Goal: Task Accomplishment & Management: Use online tool/utility

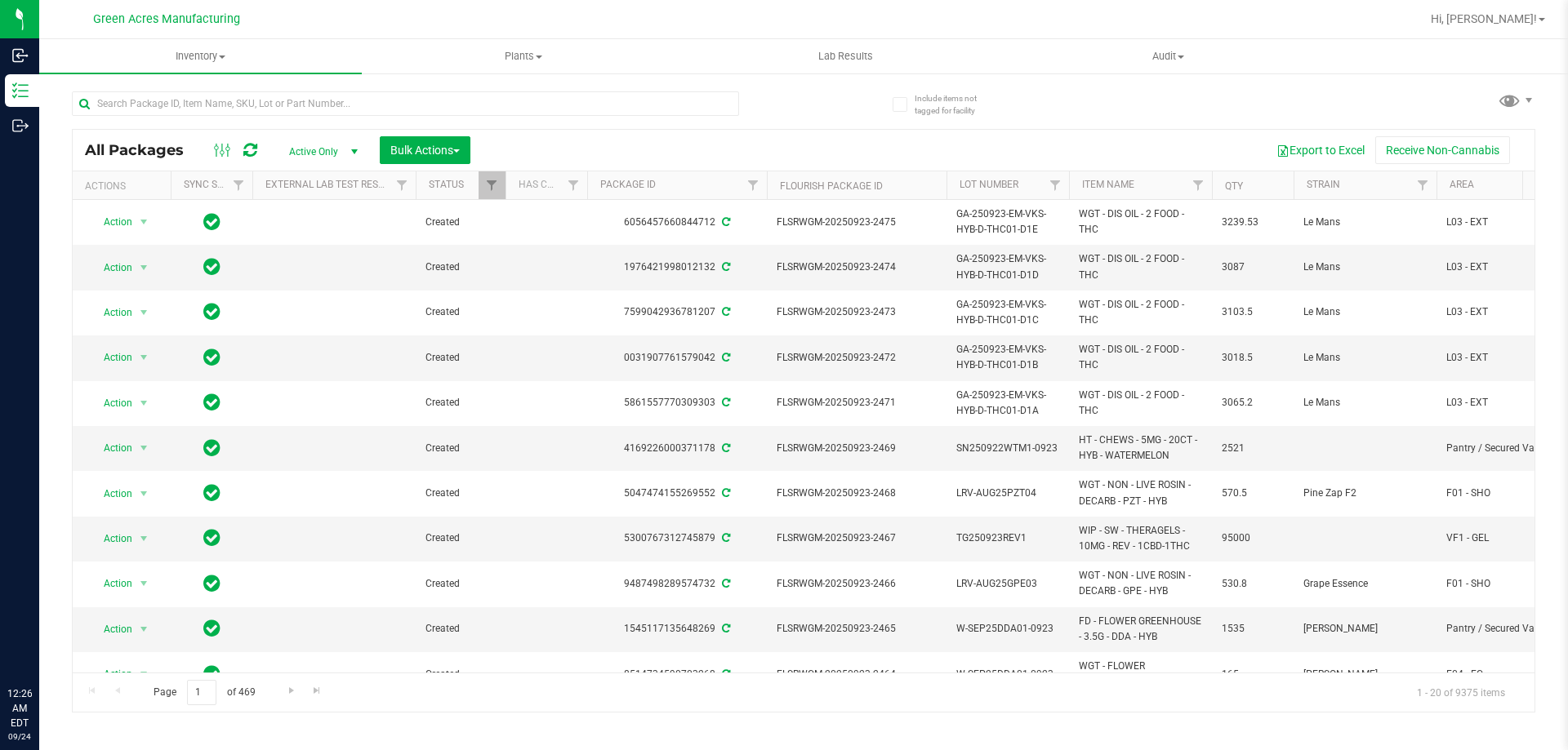
click at [588, 106] on input "text" at bounding box center [406, 104] width 667 height 25
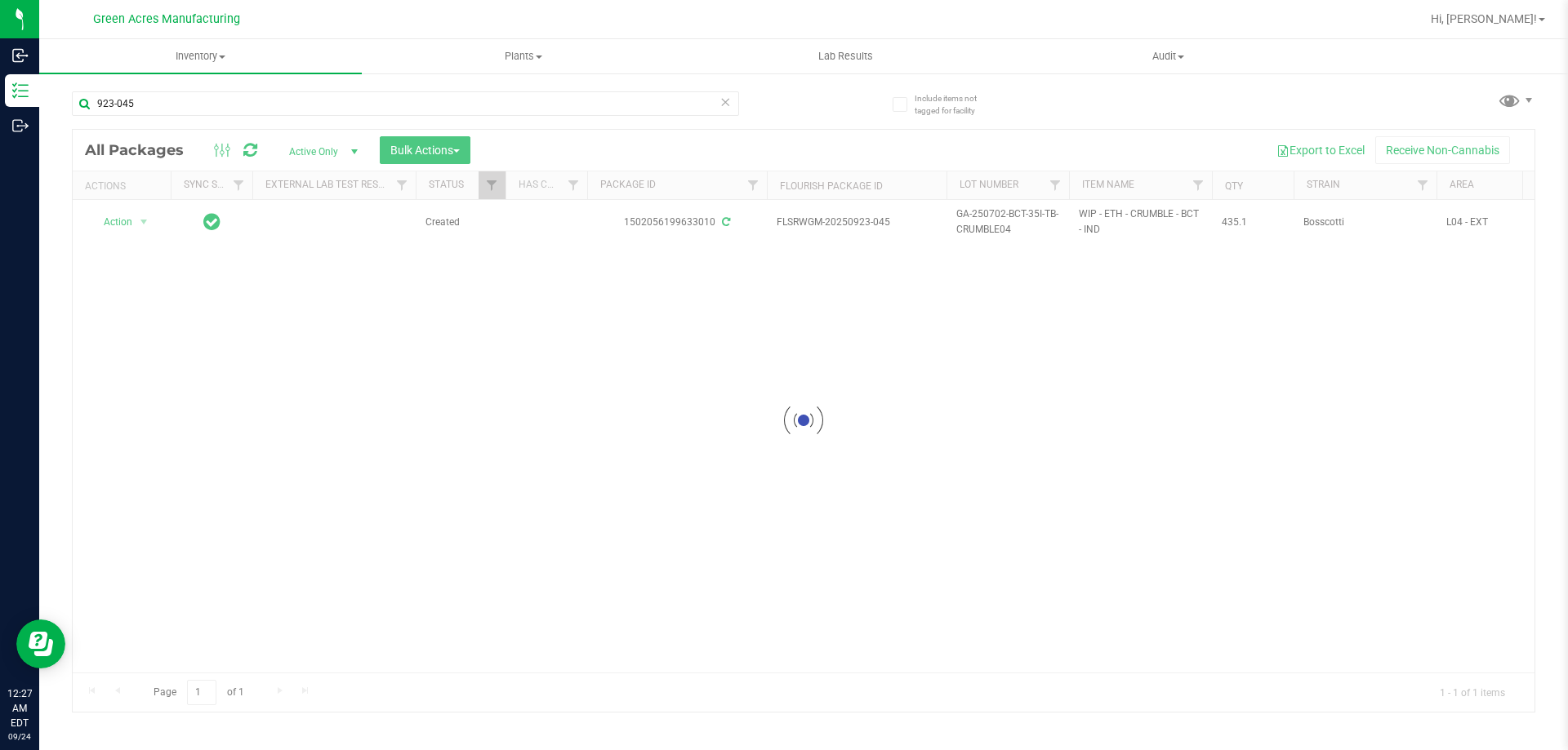
type input "923-045"
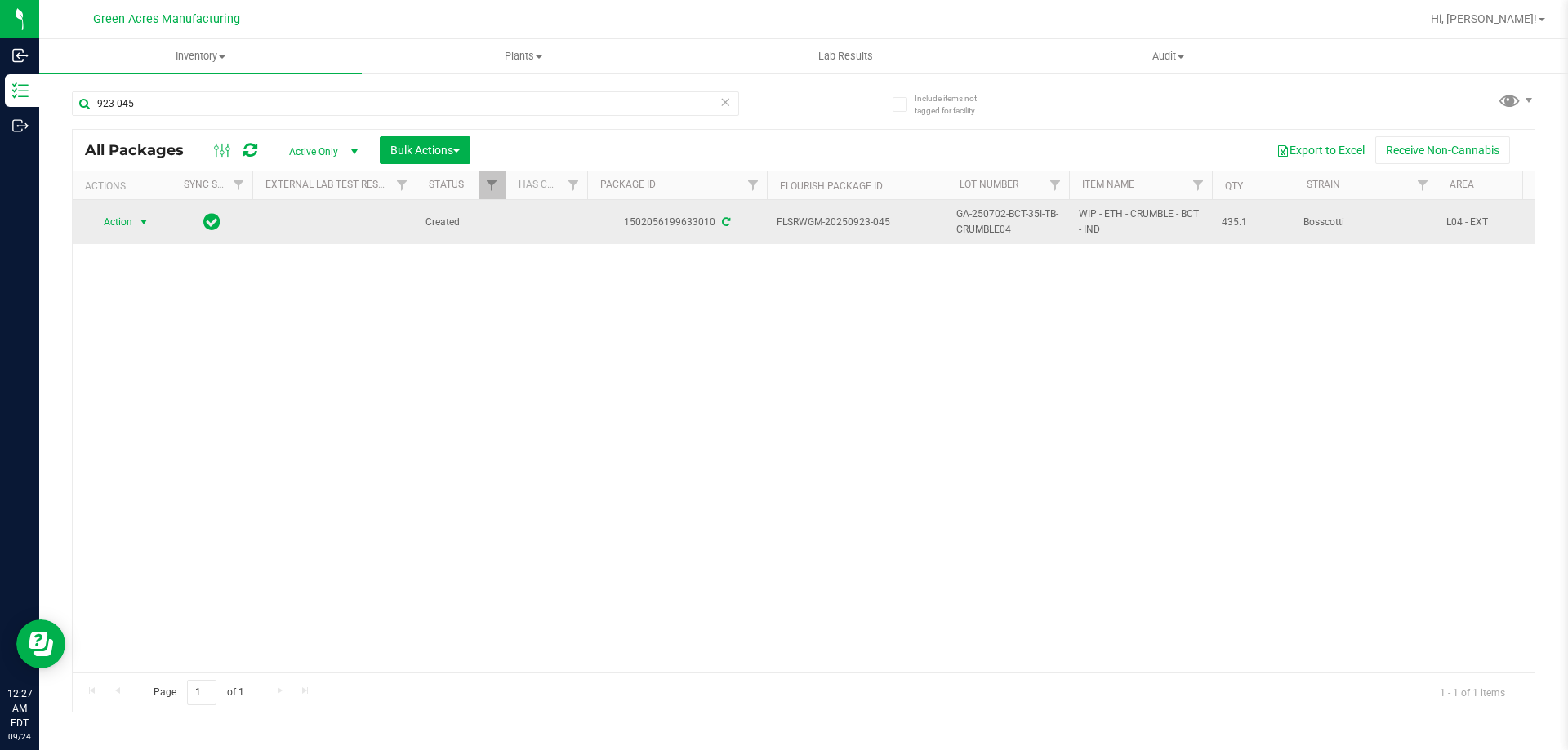
click at [145, 221] on span "select" at bounding box center [143, 221] width 13 height 13
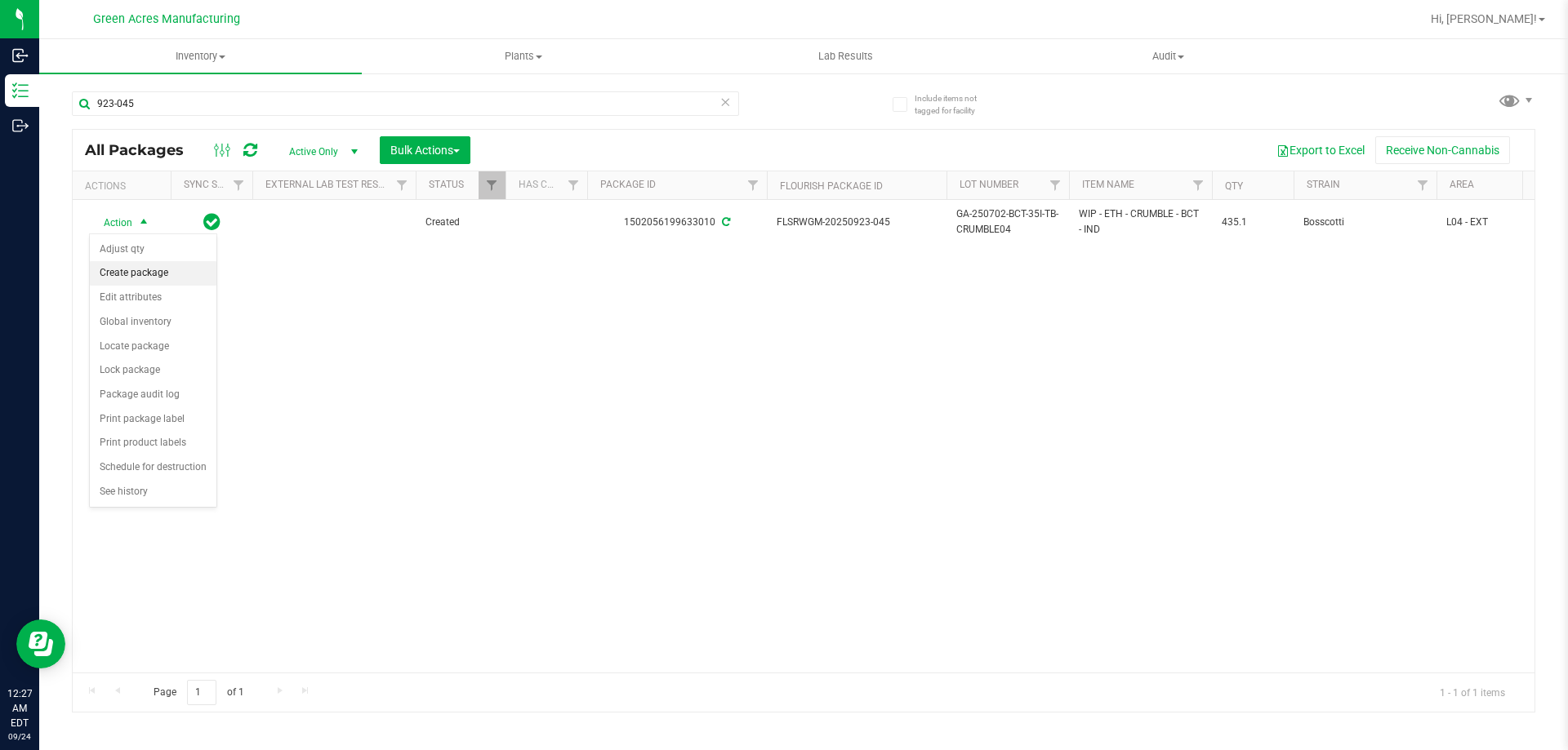
click at [172, 274] on li "Create package" at bounding box center [153, 273] width 126 height 25
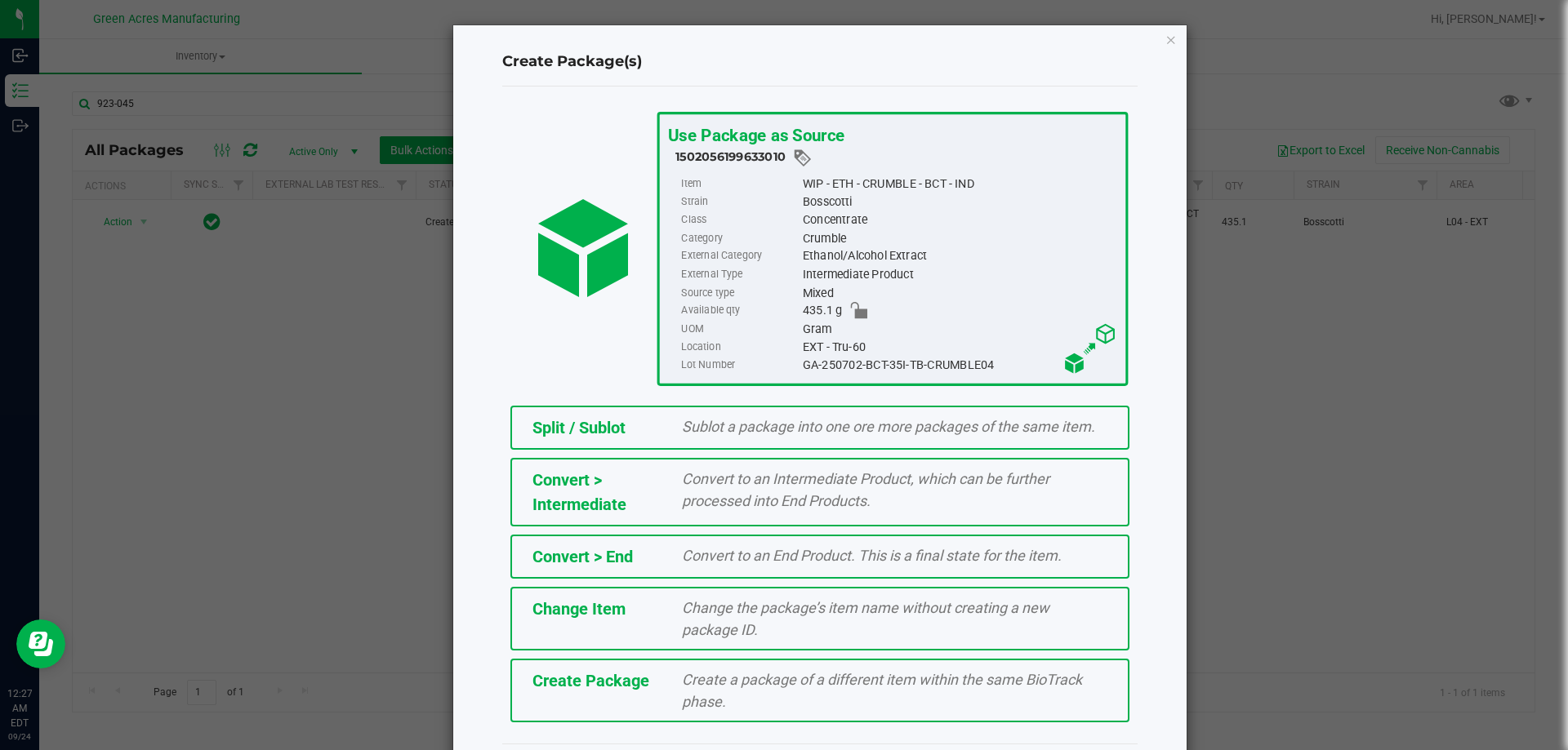
click at [649, 704] on div "Create Package Create a package of a different item within the same BioTrack ph…" at bounding box center [819, 691] width 619 height 64
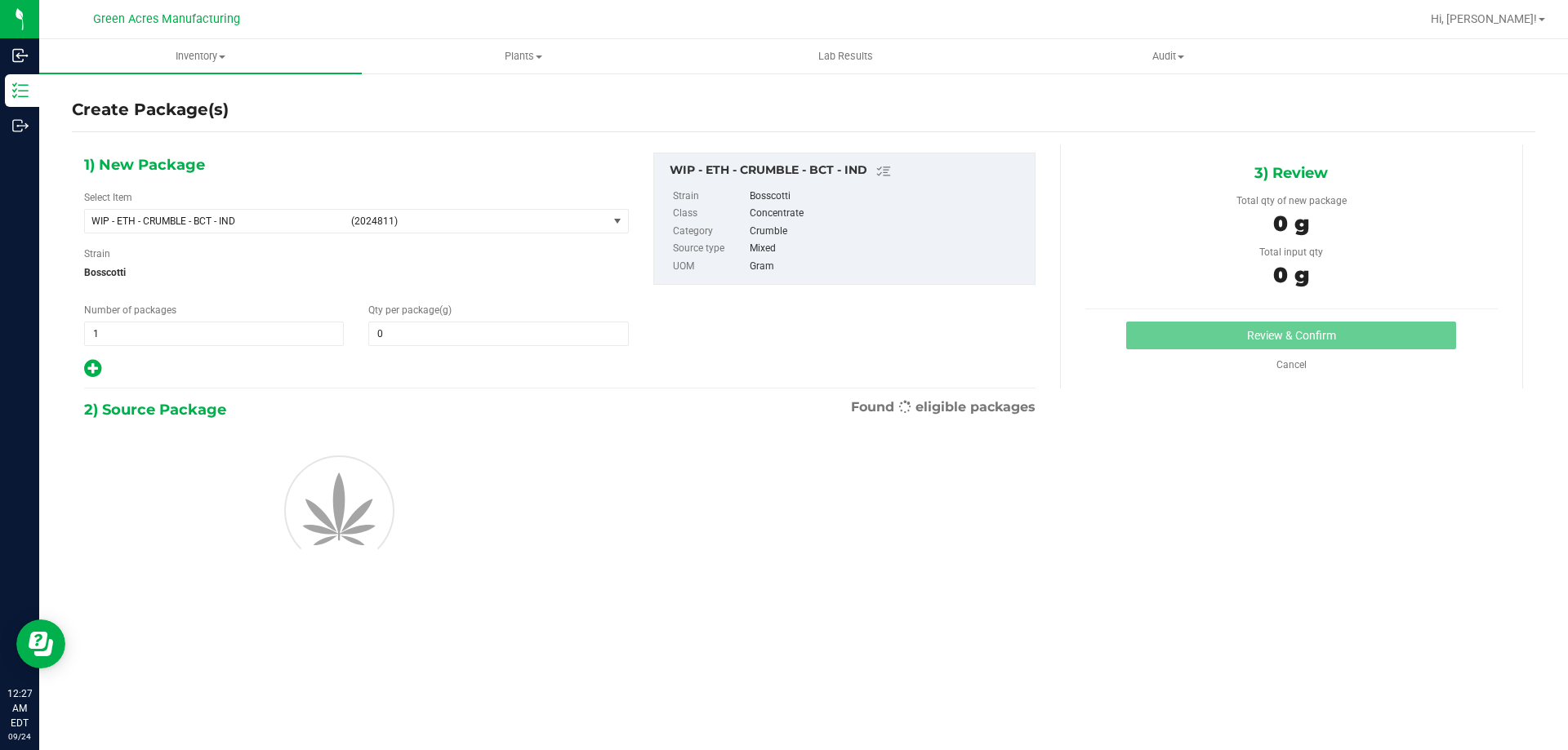
type input "0.0000"
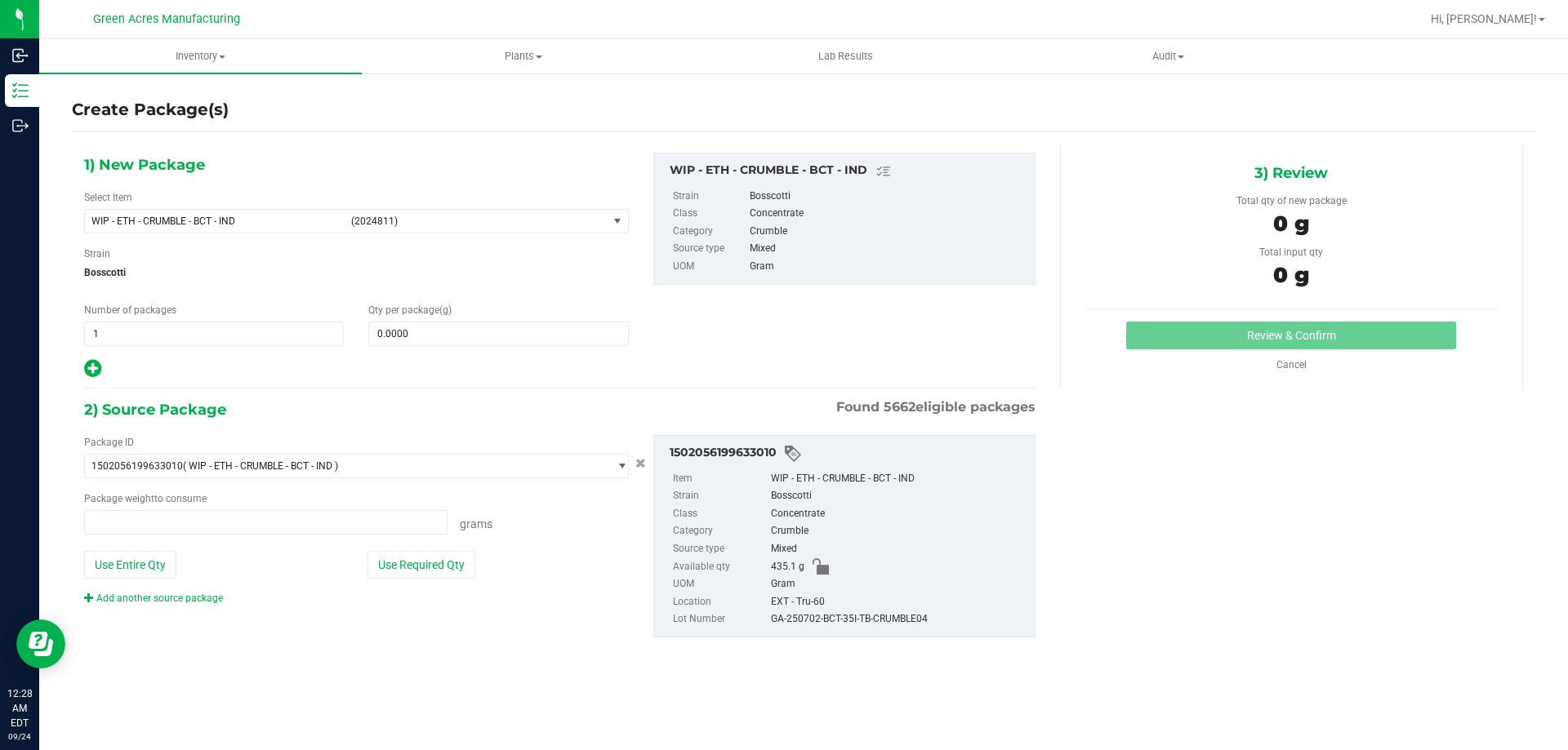
type input "0.0000 g"
click at [614, 228] on span "select" at bounding box center [618, 221] width 20 height 23
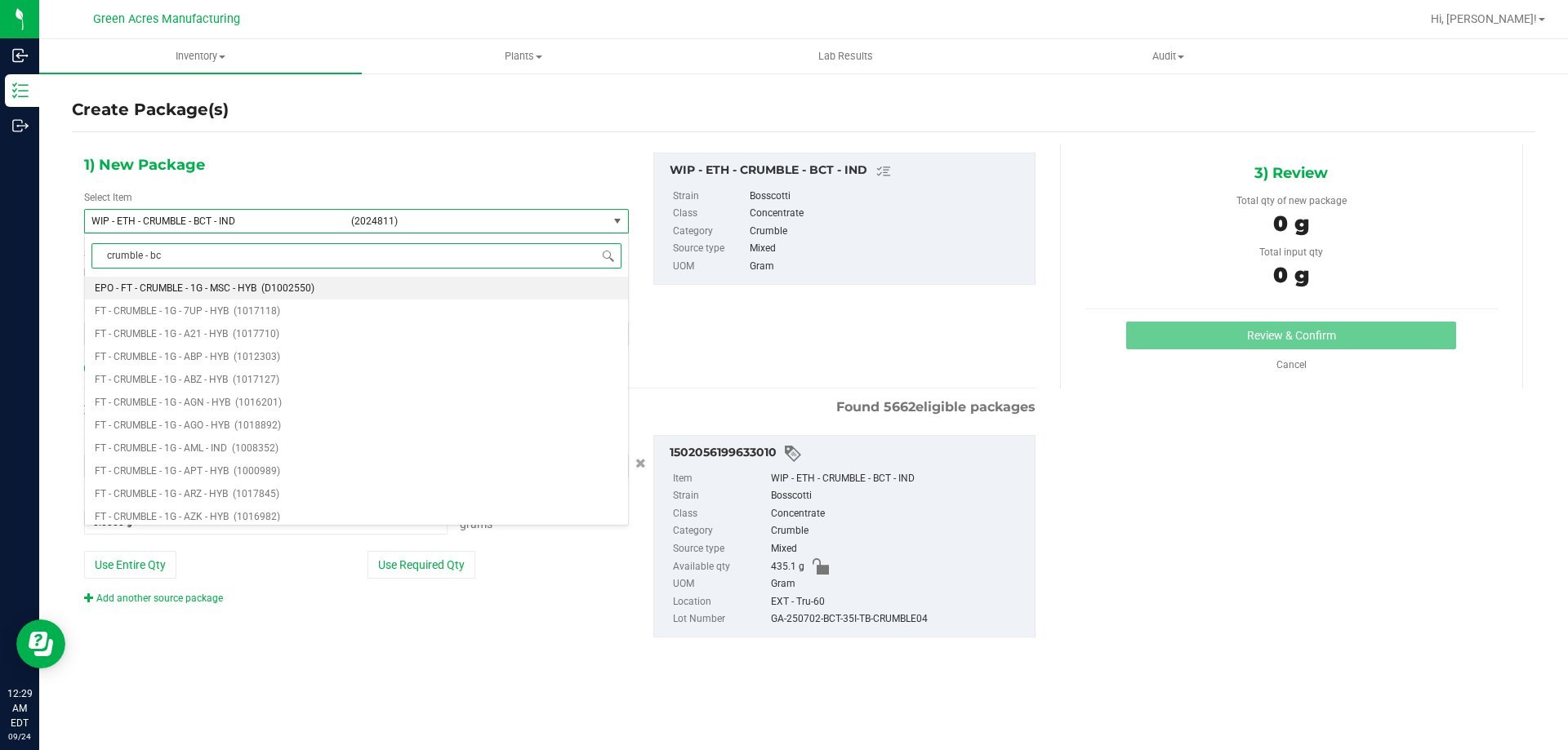
type input "crumble - bct"
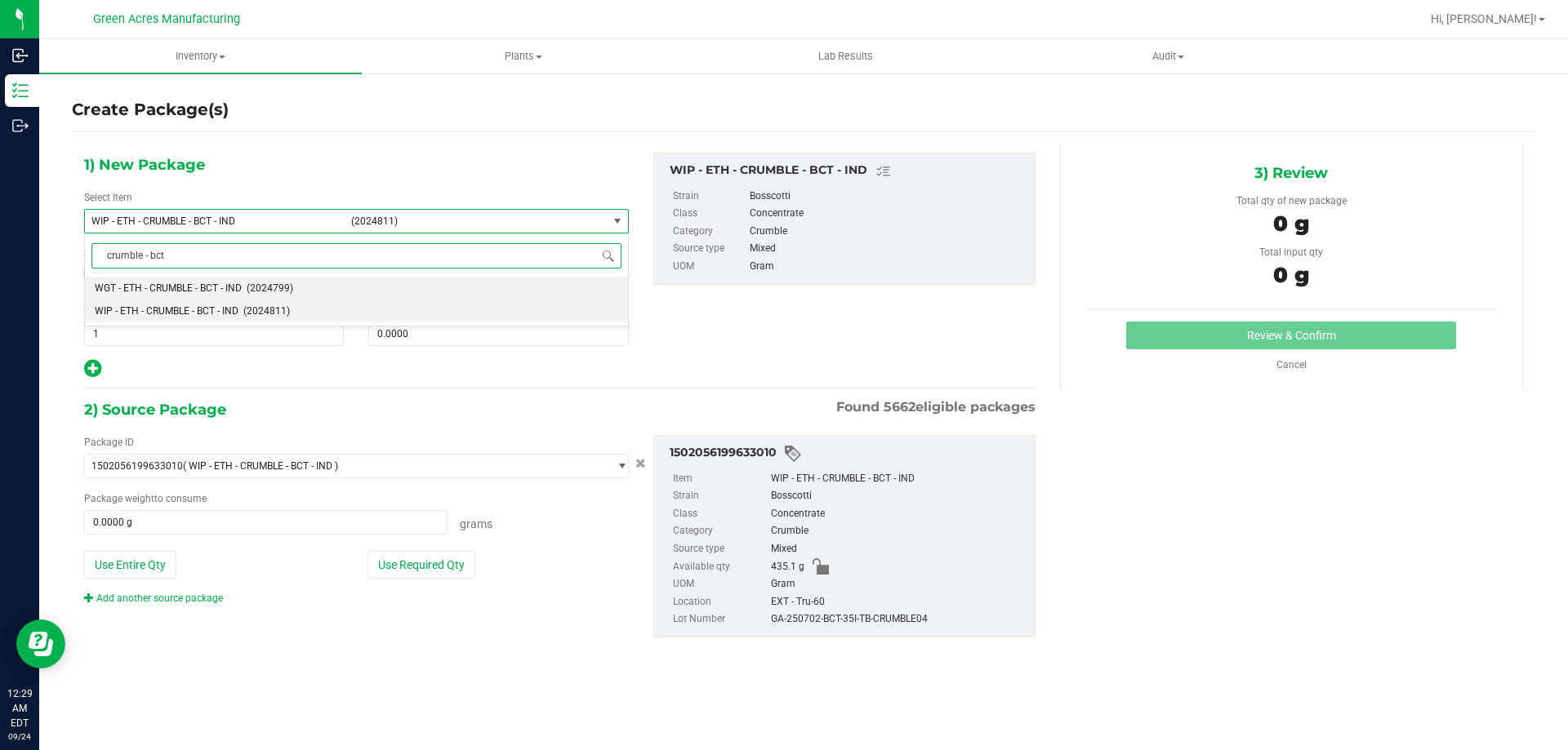
click at [201, 287] on span "WGT - ETH - CRUMBLE - BCT - IND" at bounding box center [168, 288] width 147 height 11
type input "0.0000"
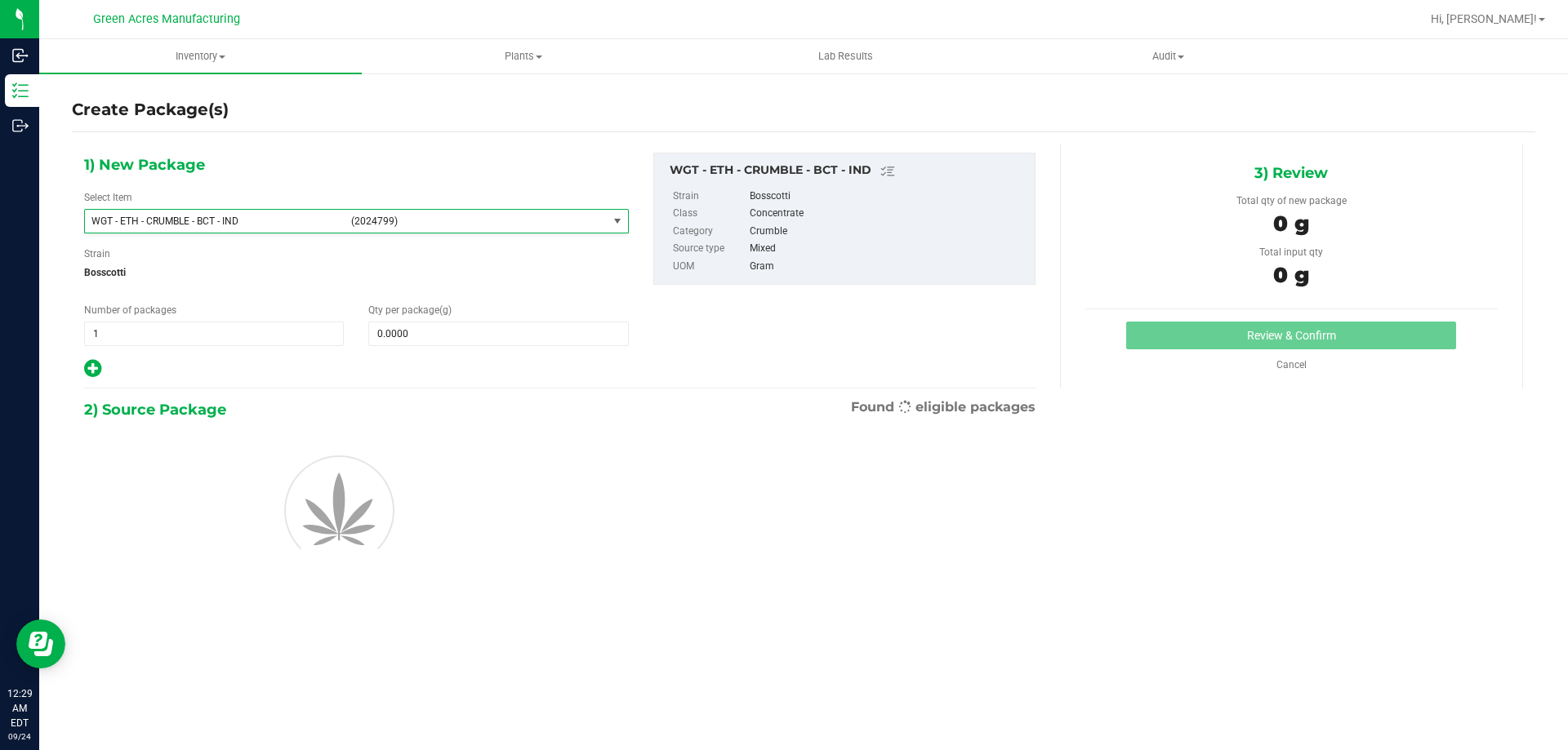
scroll to position [314031, 0]
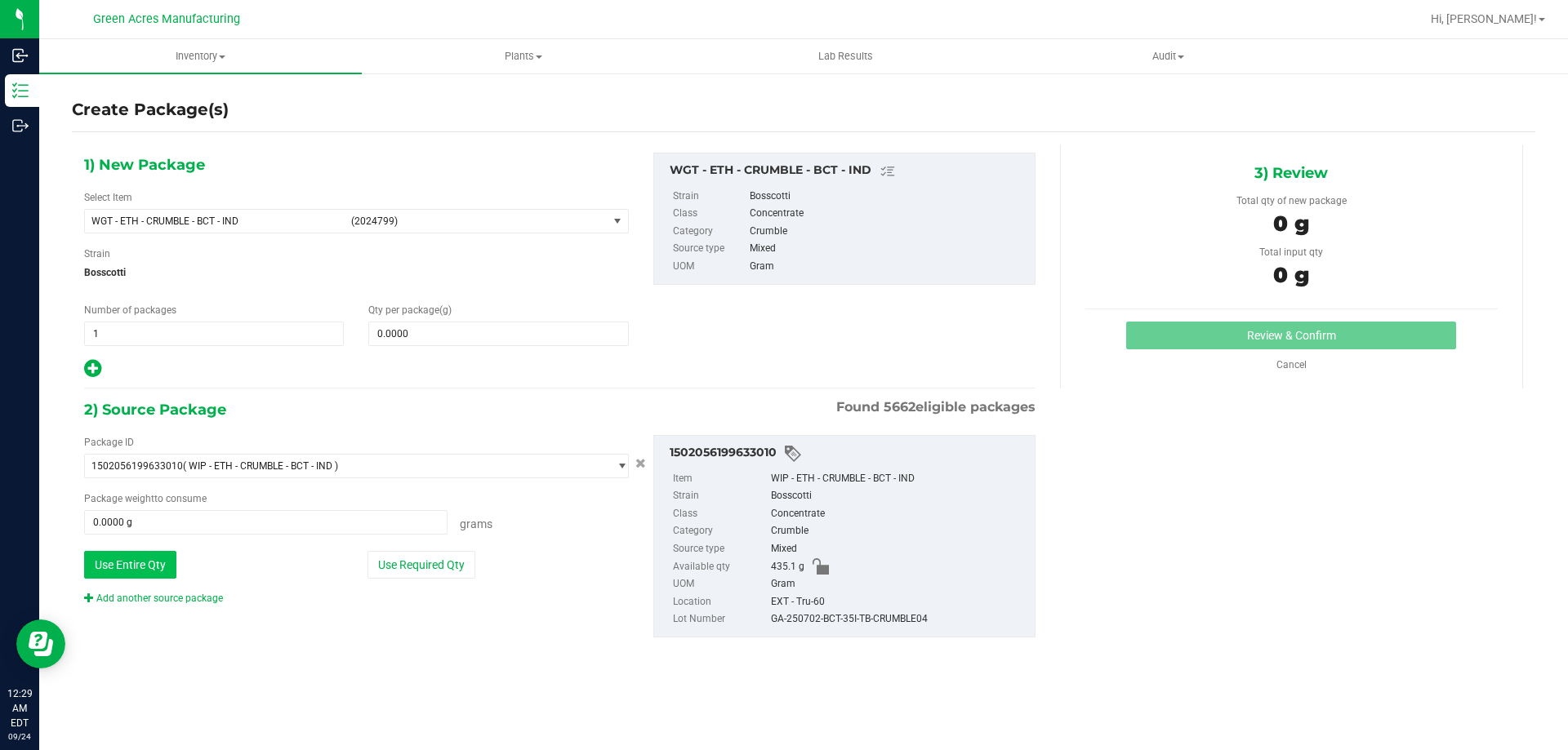
click at [145, 563] on button "Use Entire Qty" at bounding box center [130, 565] width 92 height 28
type input "435.1000 g"
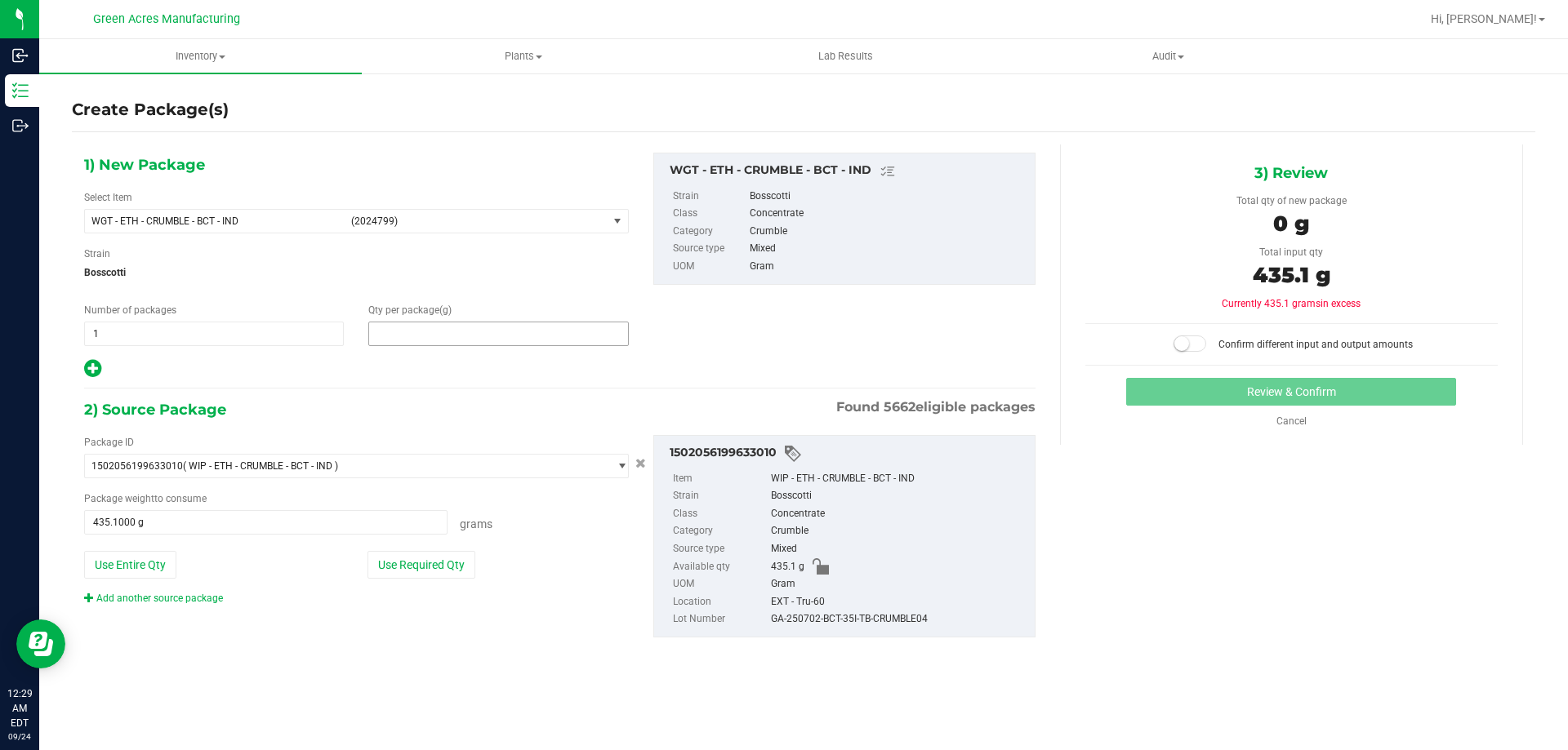
click at [517, 339] on span at bounding box center [498, 333] width 260 height 25
type input "1182.3"
type input "1,182.3000"
click at [1204, 344] on span at bounding box center [1190, 344] width 32 height 16
click at [611, 226] on span "select" at bounding box center [617, 221] width 13 height 13
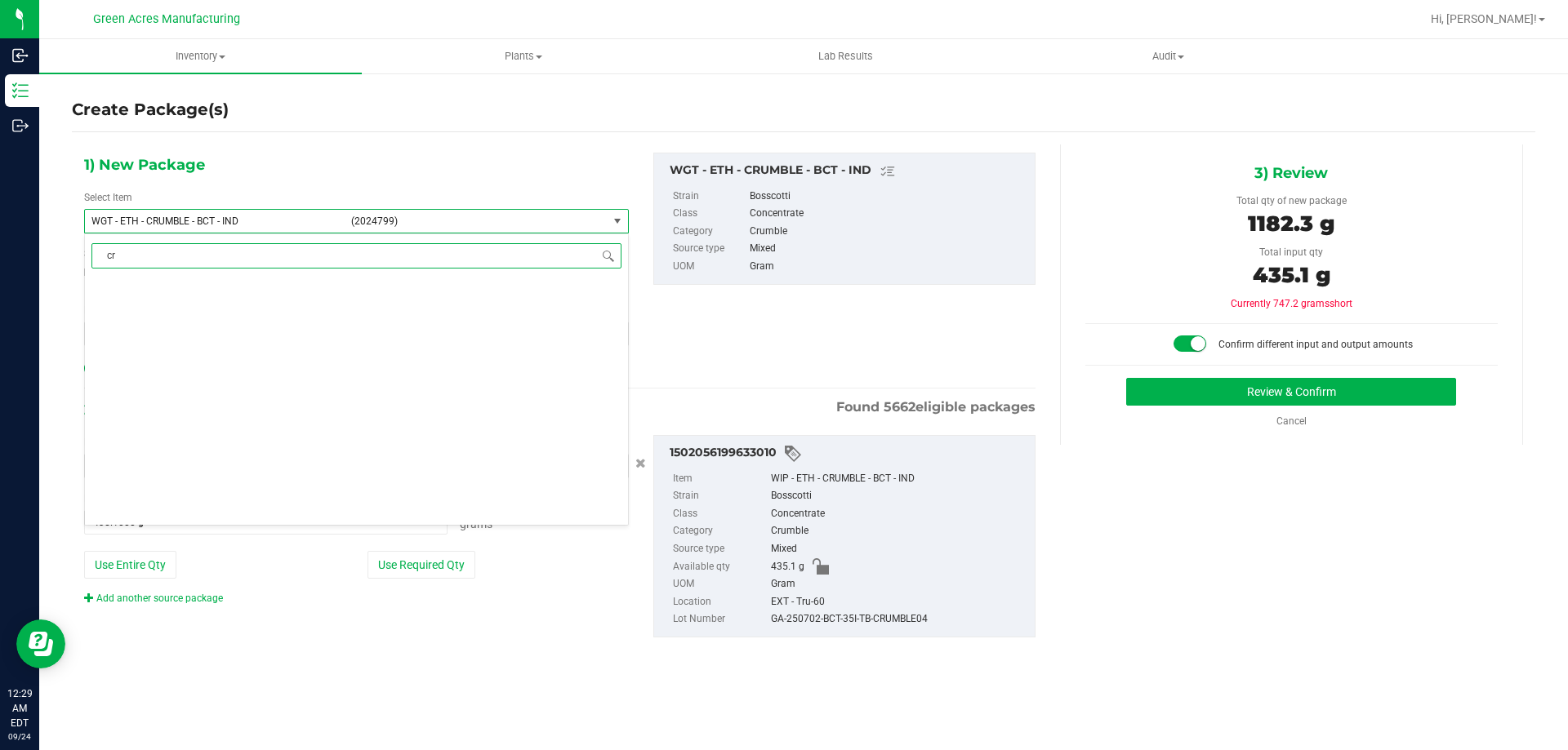
scroll to position [0, 0]
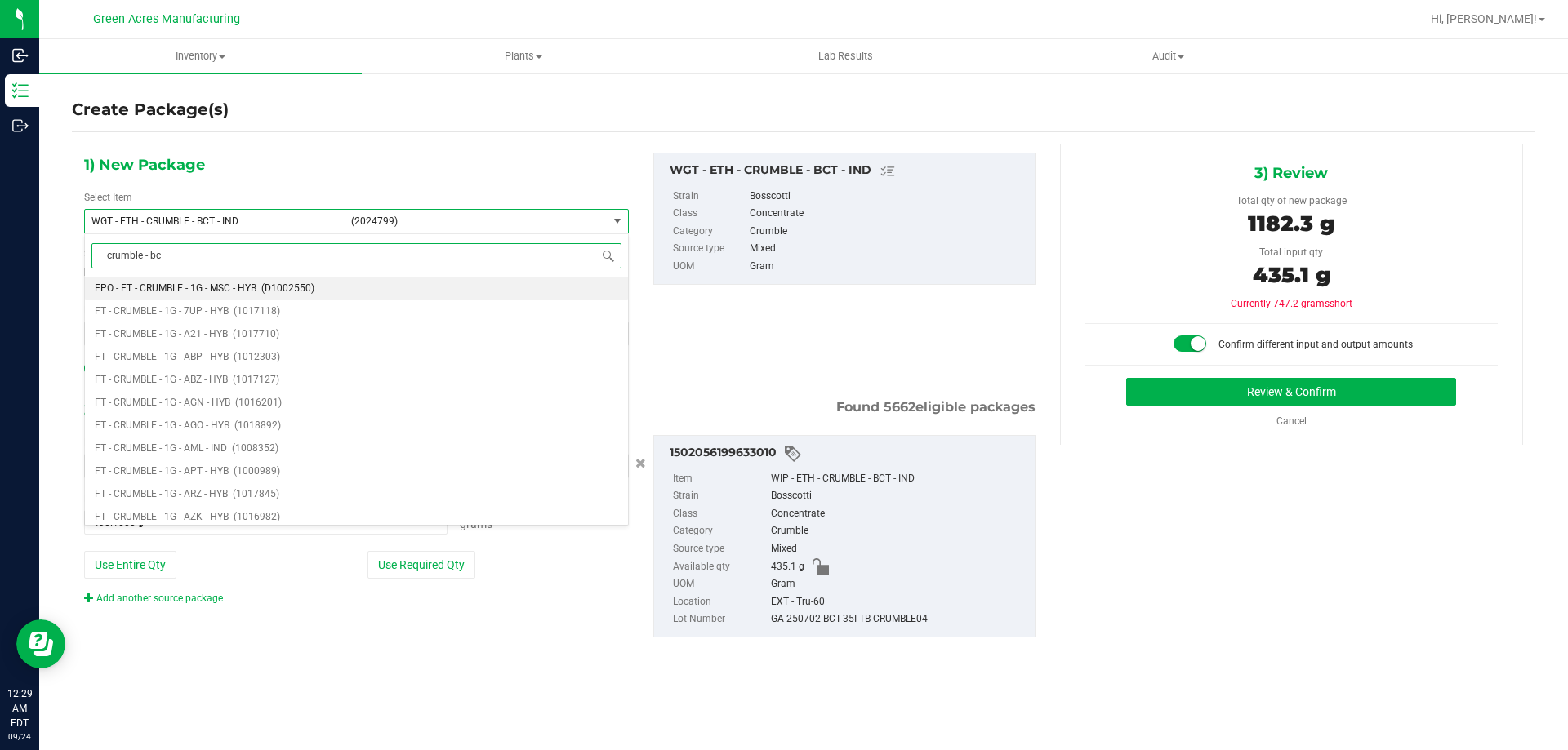
type input "crumble - bct"
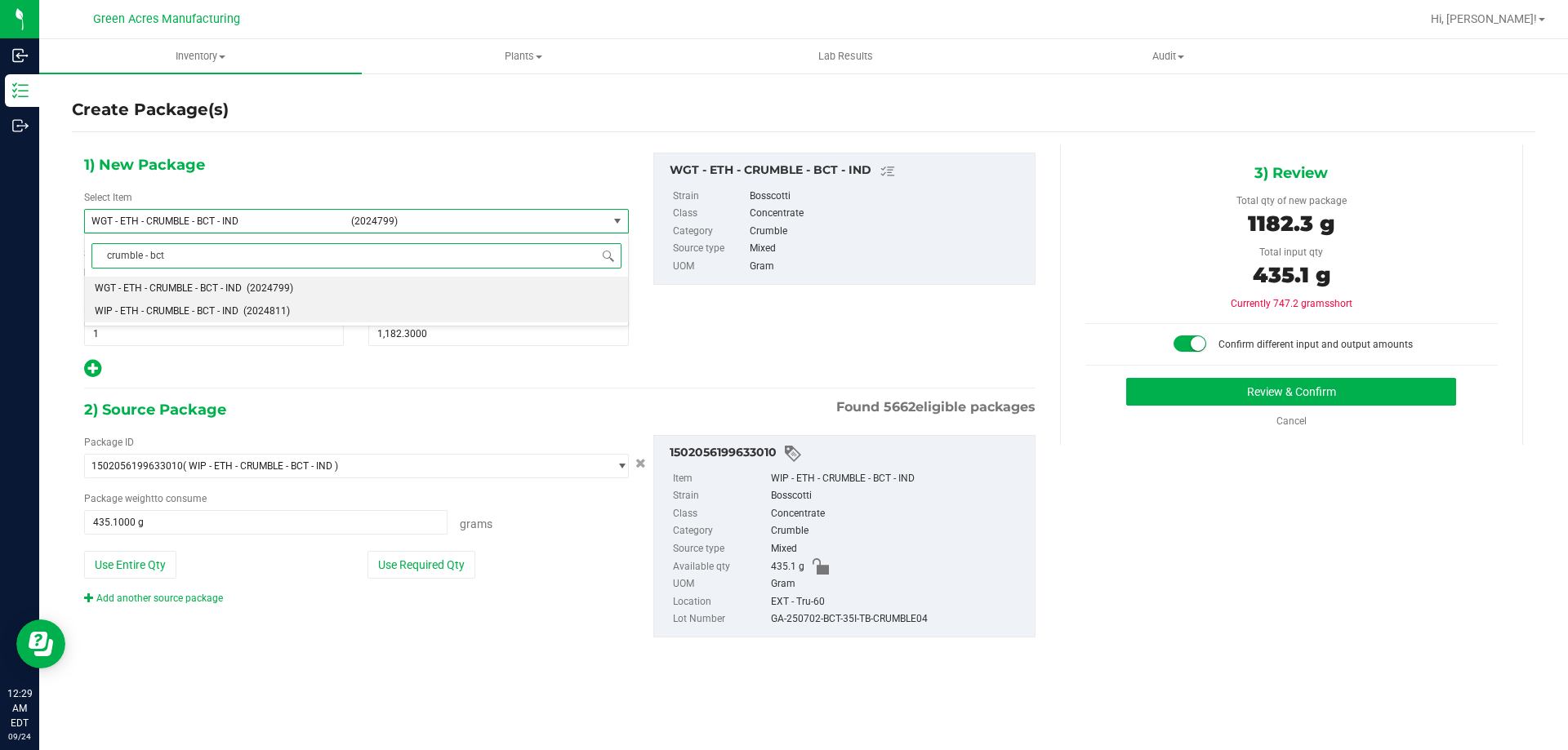
click at [196, 312] on span "WIP - ETH - CRUMBLE - BCT - IND" at bounding box center [166, 311] width 143 height 11
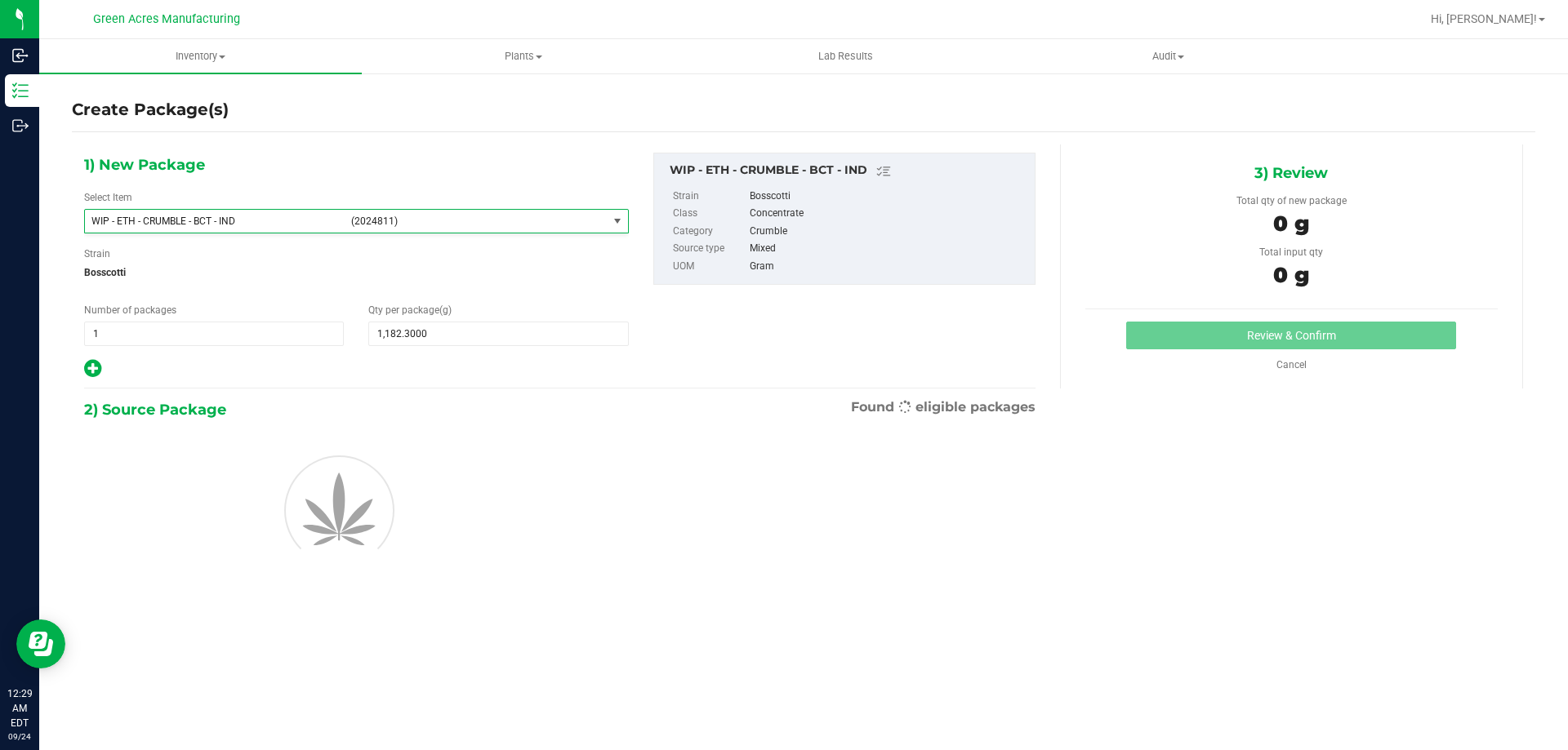
type input "0.0000"
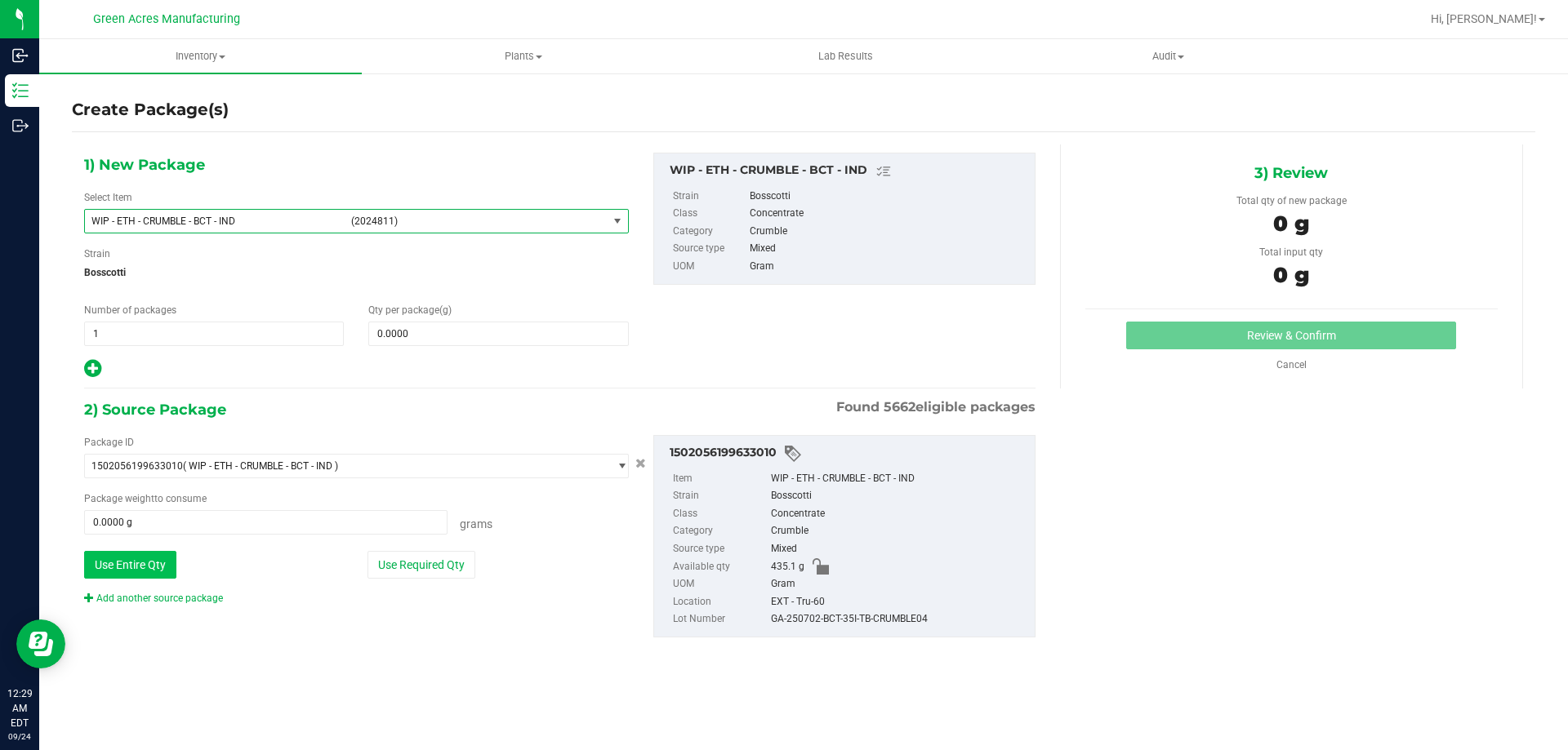
click at [169, 569] on button "Use Entire Qty" at bounding box center [130, 565] width 92 height 28
type input "435.1000 g"
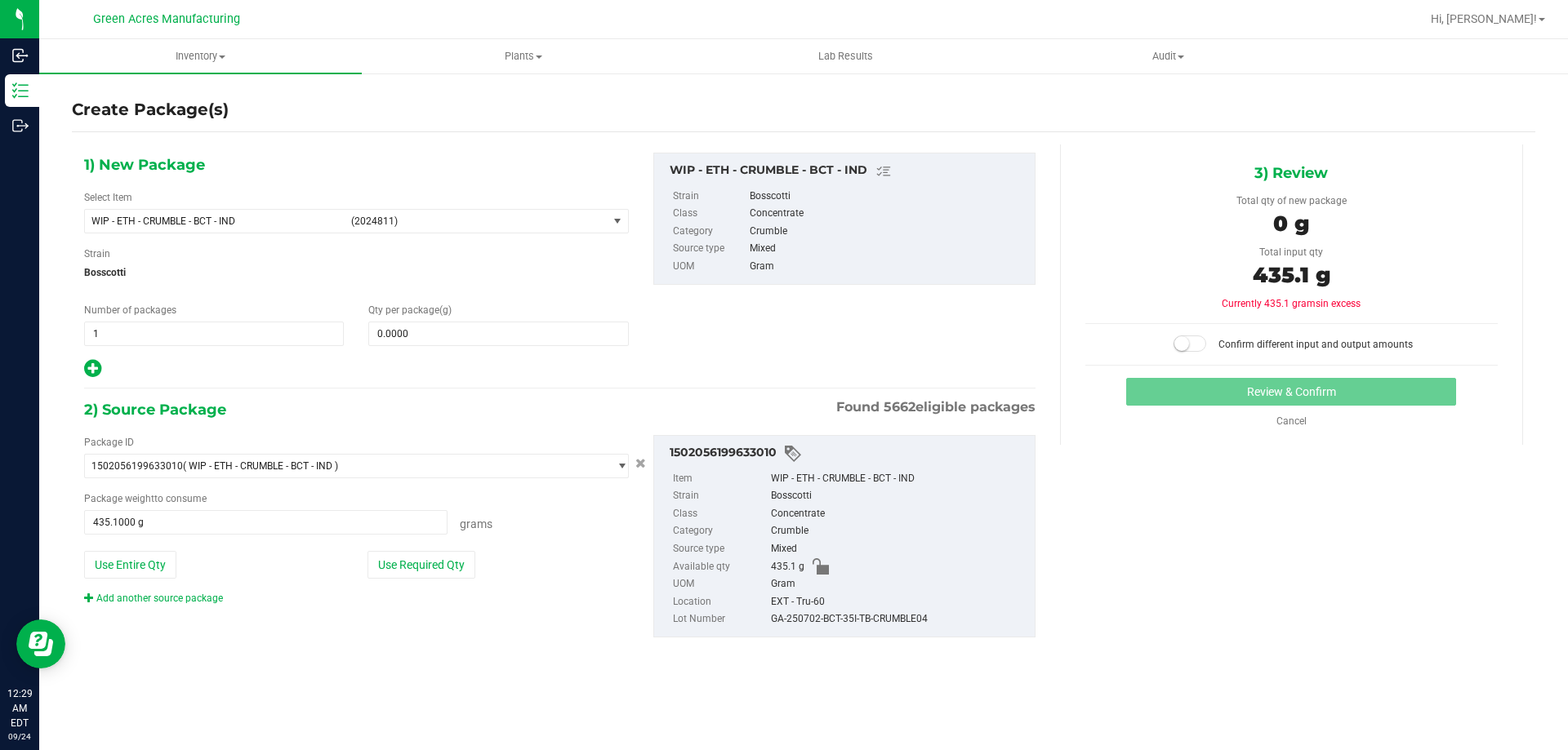
click at [567, 305] on div "Qty per package (g) 0.0000 0" at bounding box center [498, 324] width 284 height 43
click at [535, 348] on div "1) New Package Select Item WIP - ETH - CRUMBLE - BCT - IND (2024811) WIP - ETH …" at bounding box center [356, 266] width 569 height 227
click at [531, 330] on span at bounding box center [498, 333] width 260 height 25
type input "1182.3"
type input "1,182.3000"
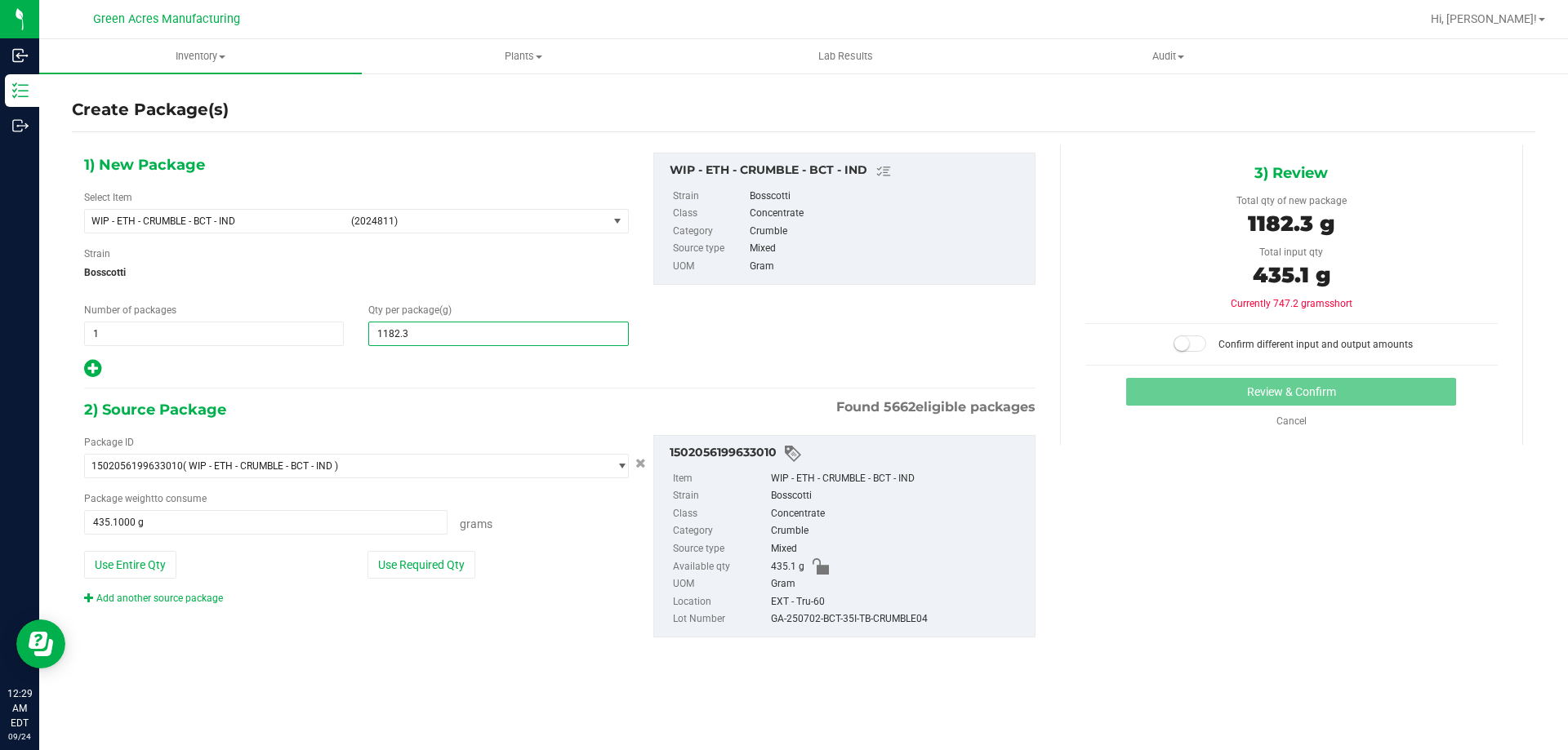
click at [1188, 350] on small at bounding box center [1181, 343] width 14 height 14
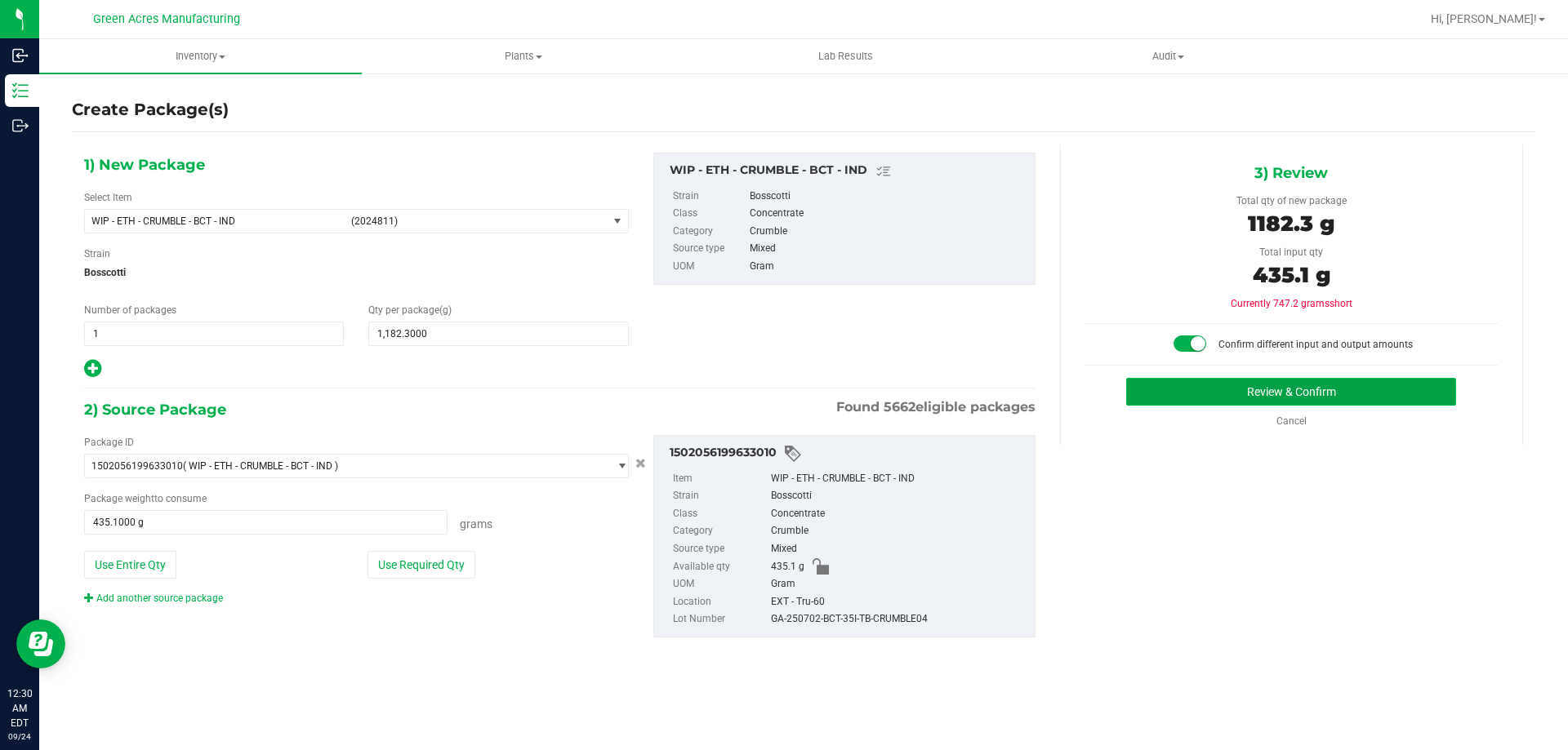
click at [1198, 395] on button "Review & Confirm" at bounding box center [1291, 392] width 330 height 28
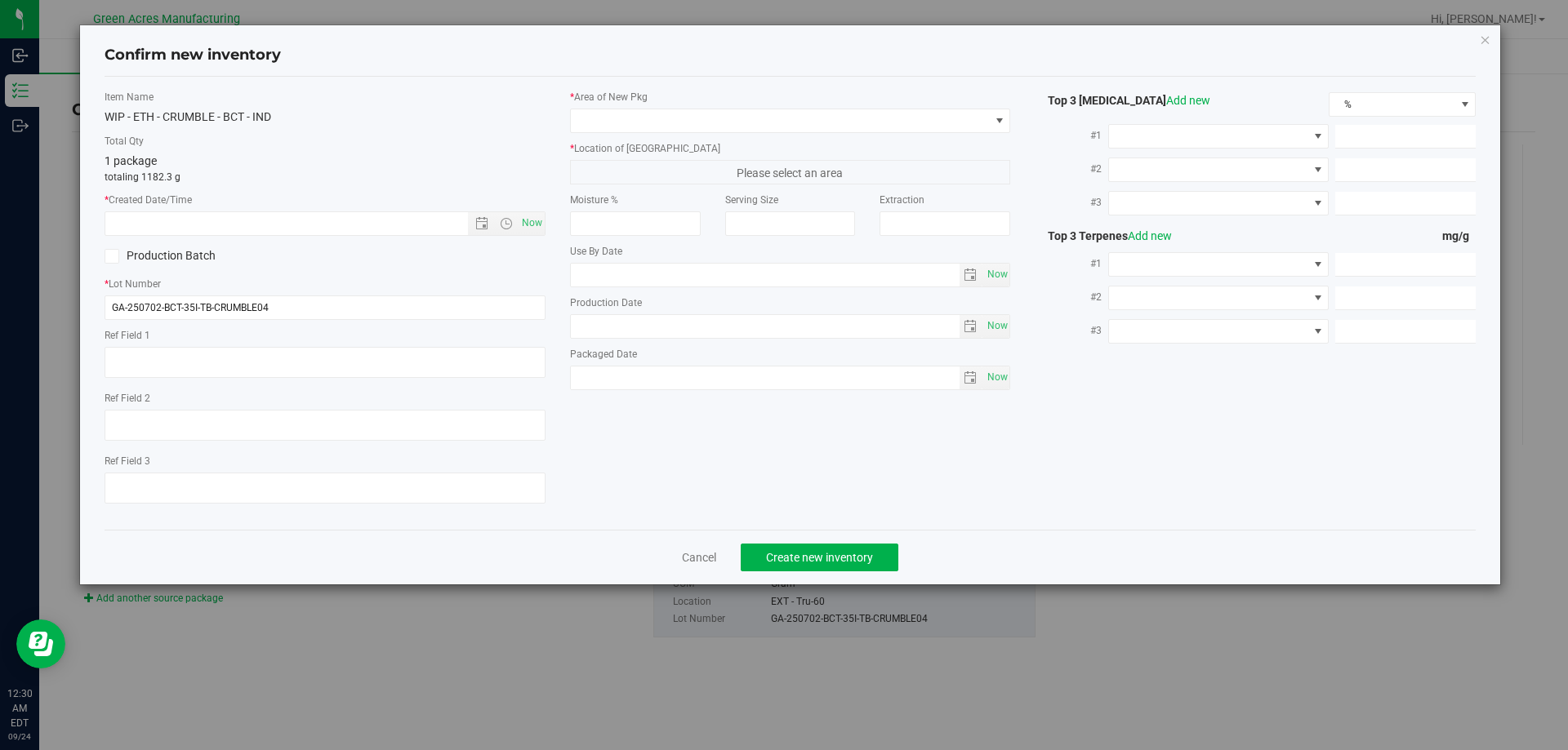
type textarea "ND PBO"
click at [536, 222] on span "Now" at bounding box center [531, 223] width 28 height 24
type input "[DATE] 12:30 AM"
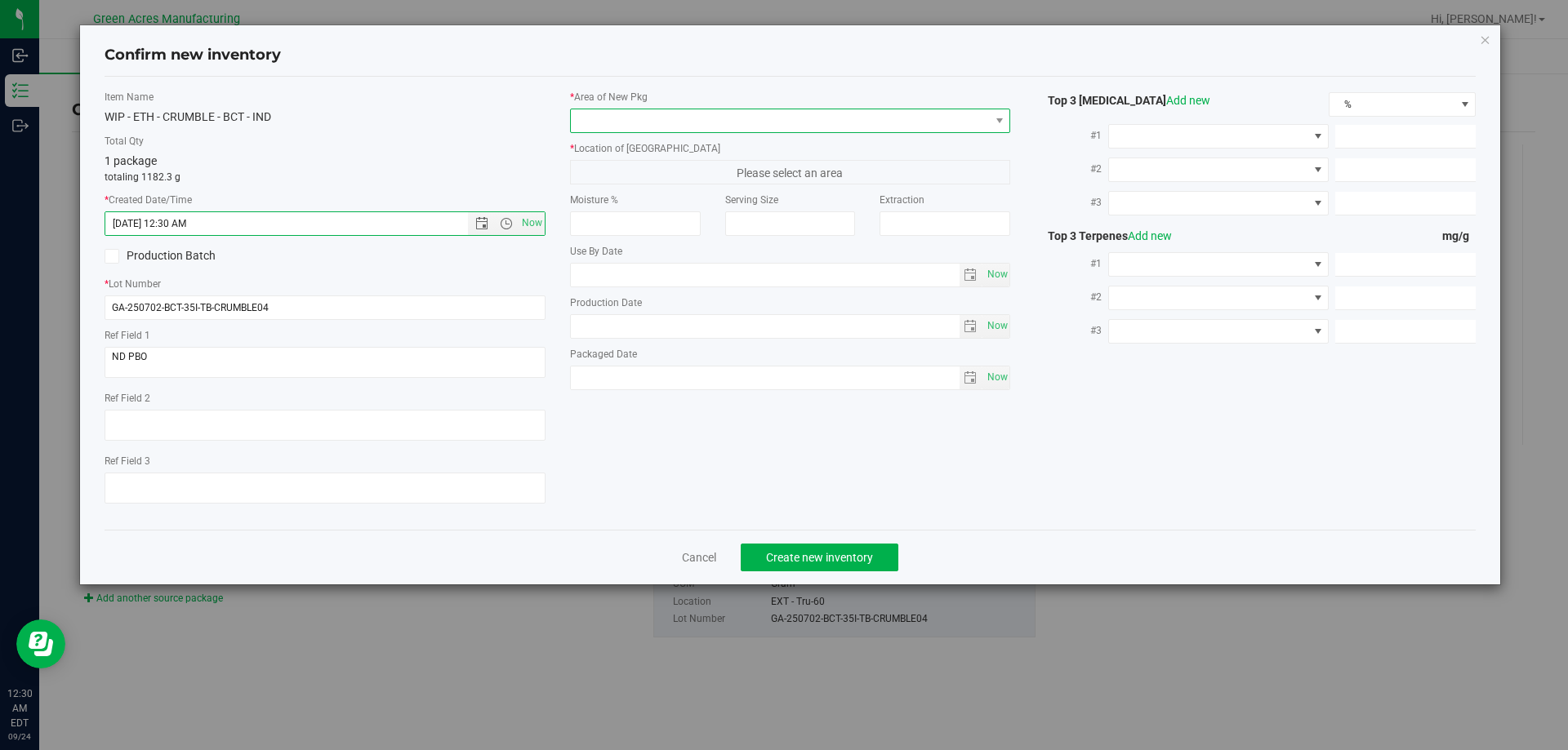
click at [808, 128] on span at bounding box center [781, 120] width 419 height 23
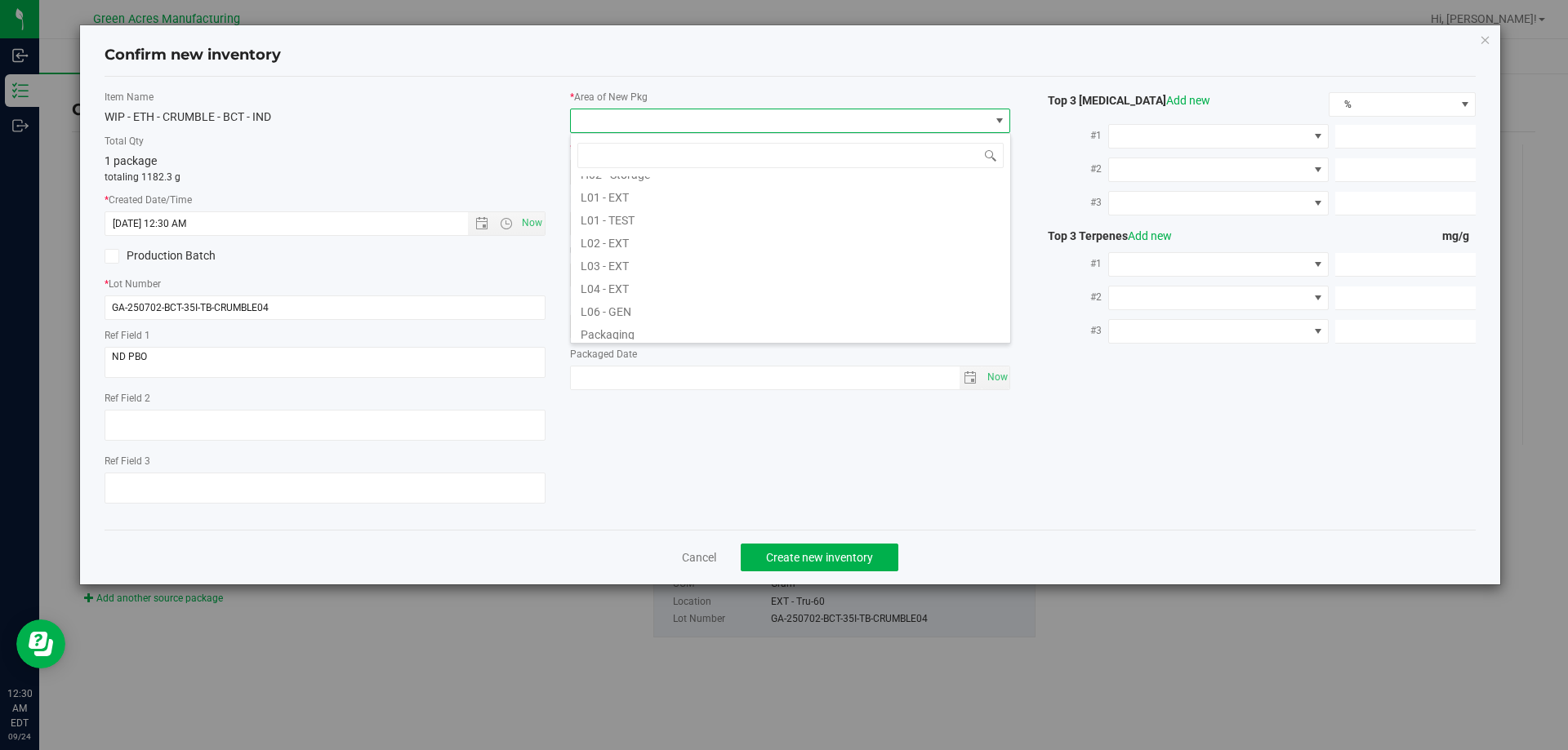
scroll to position [327, 0]
click at [665, 230] on li "L03 - EXT" at bounding box center [791, 227] width 440 height 23
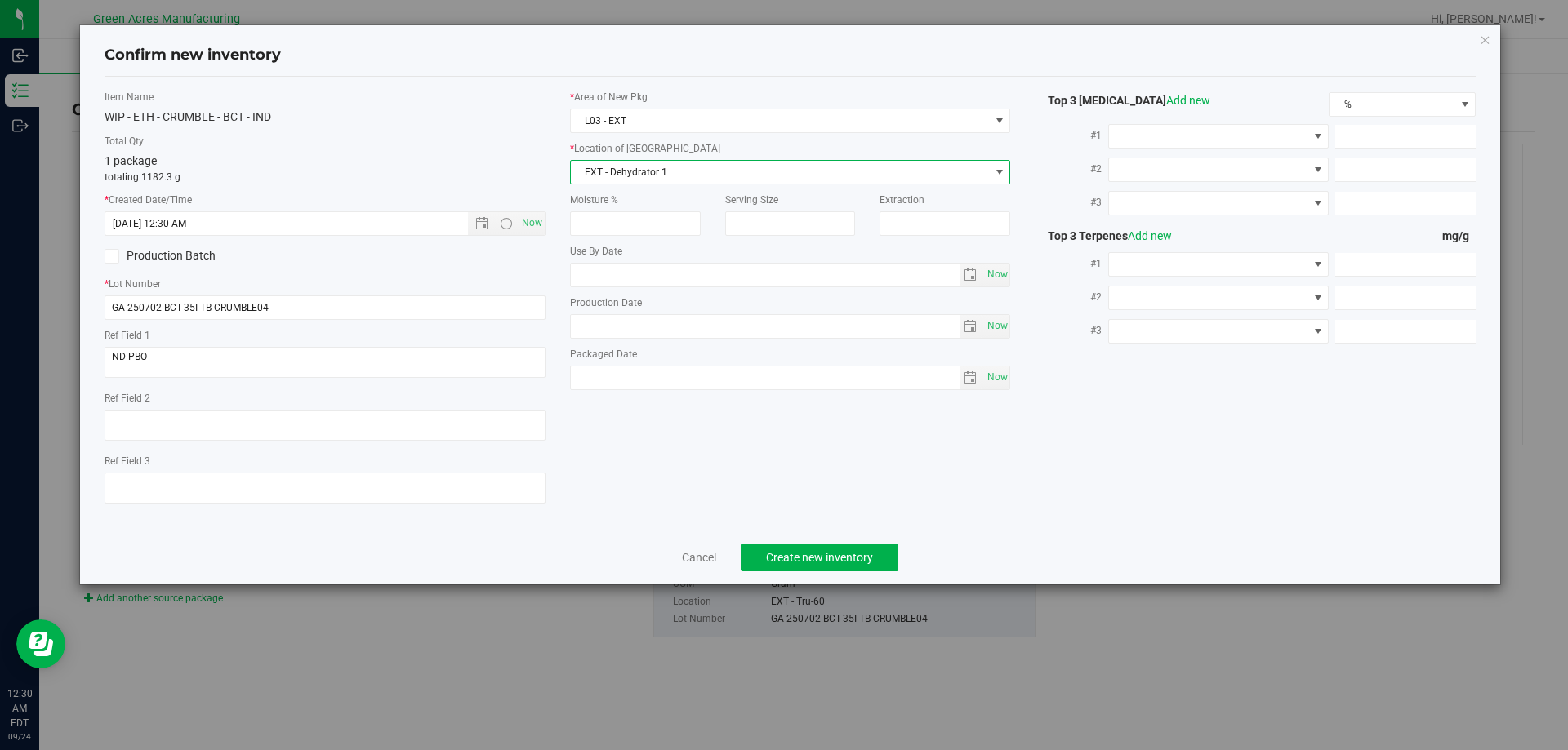
click at [723, 178] on span "EXT - Dehydrator 1" at bounding box center [781, 172] width 419 height 23
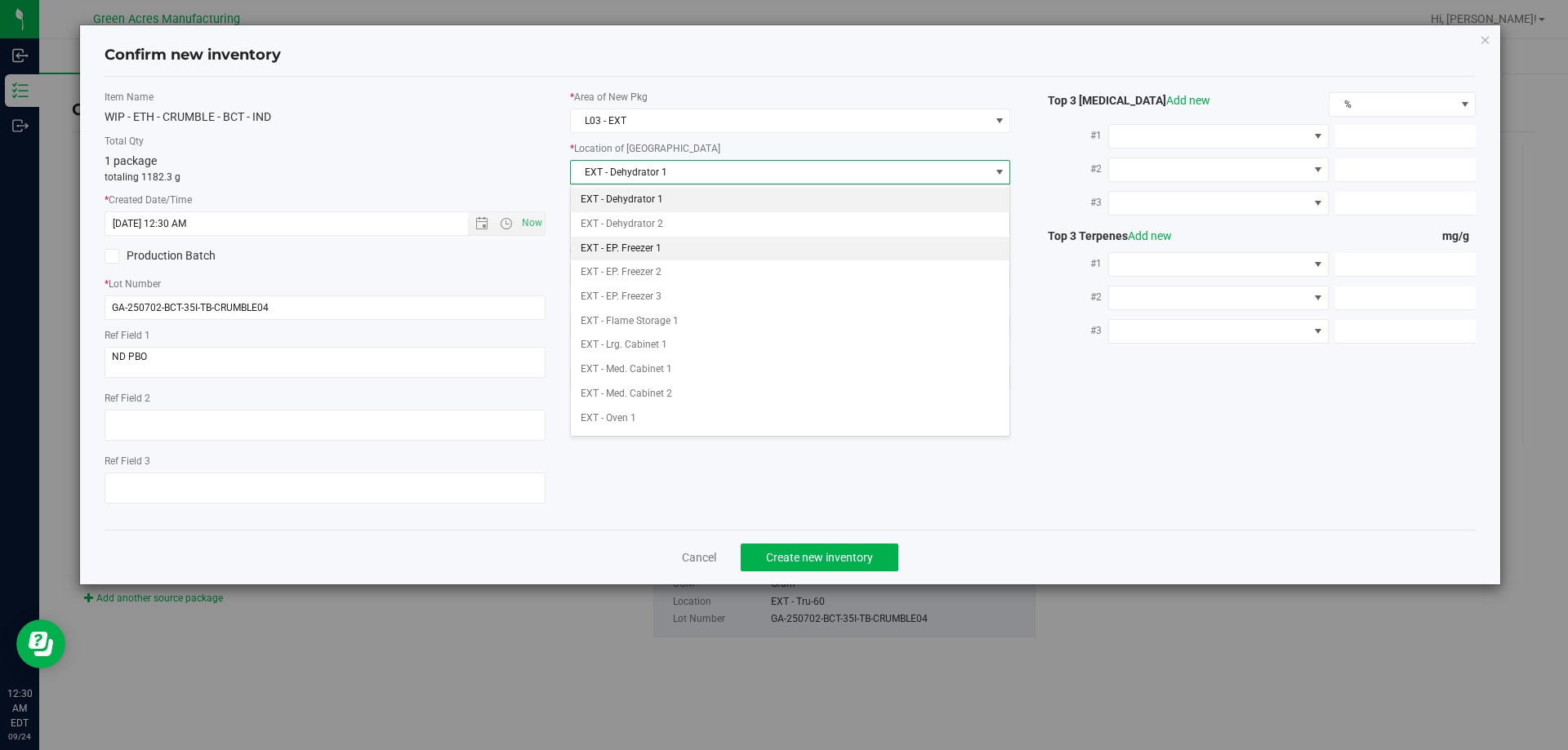
click at [707, 243] on li "EXT - EP. Freezer 1" at bounding box center [791, 249] width 440 height 25
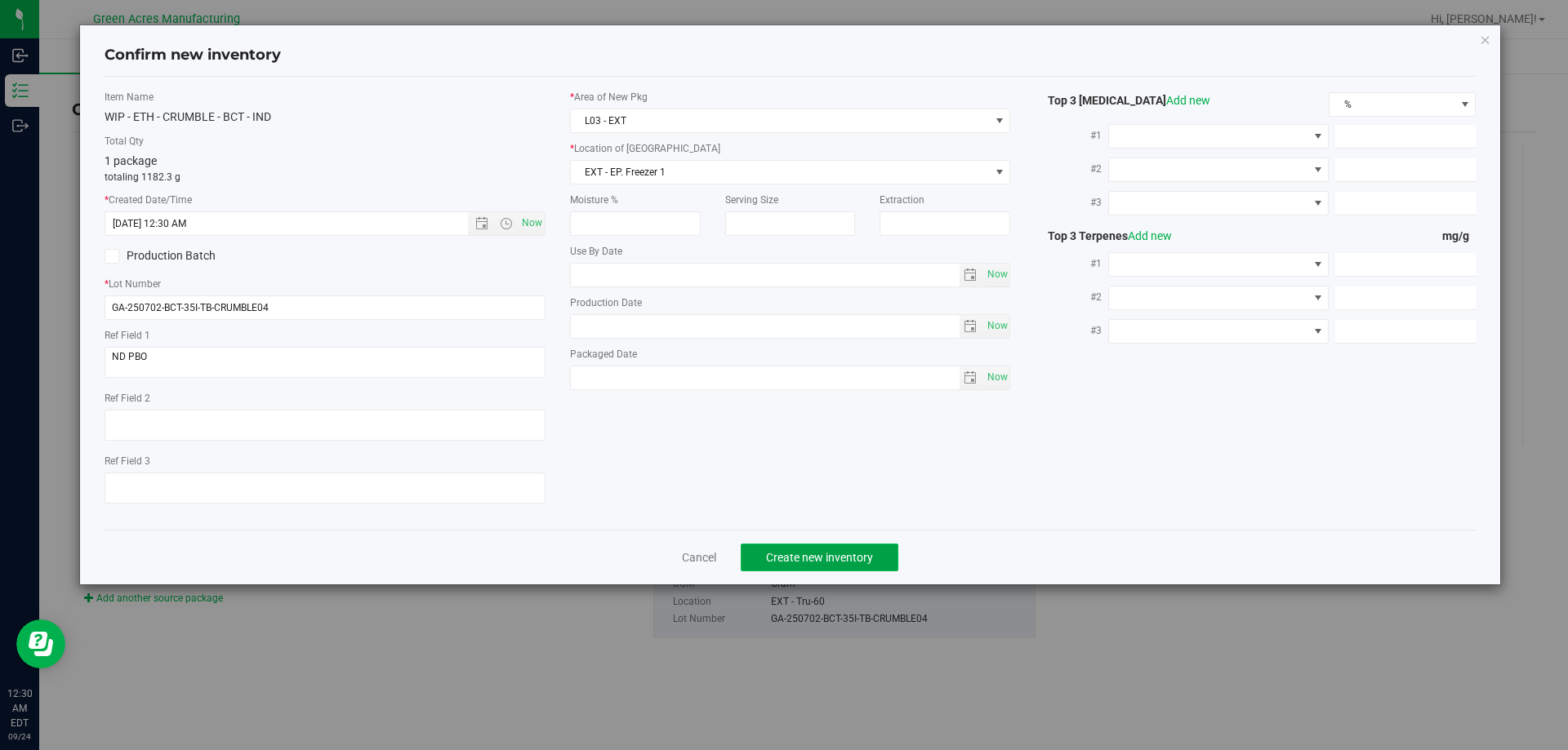
click at [860, 556] on span "Create new inventory" at bounding box center [820, 557] width 107 height 13
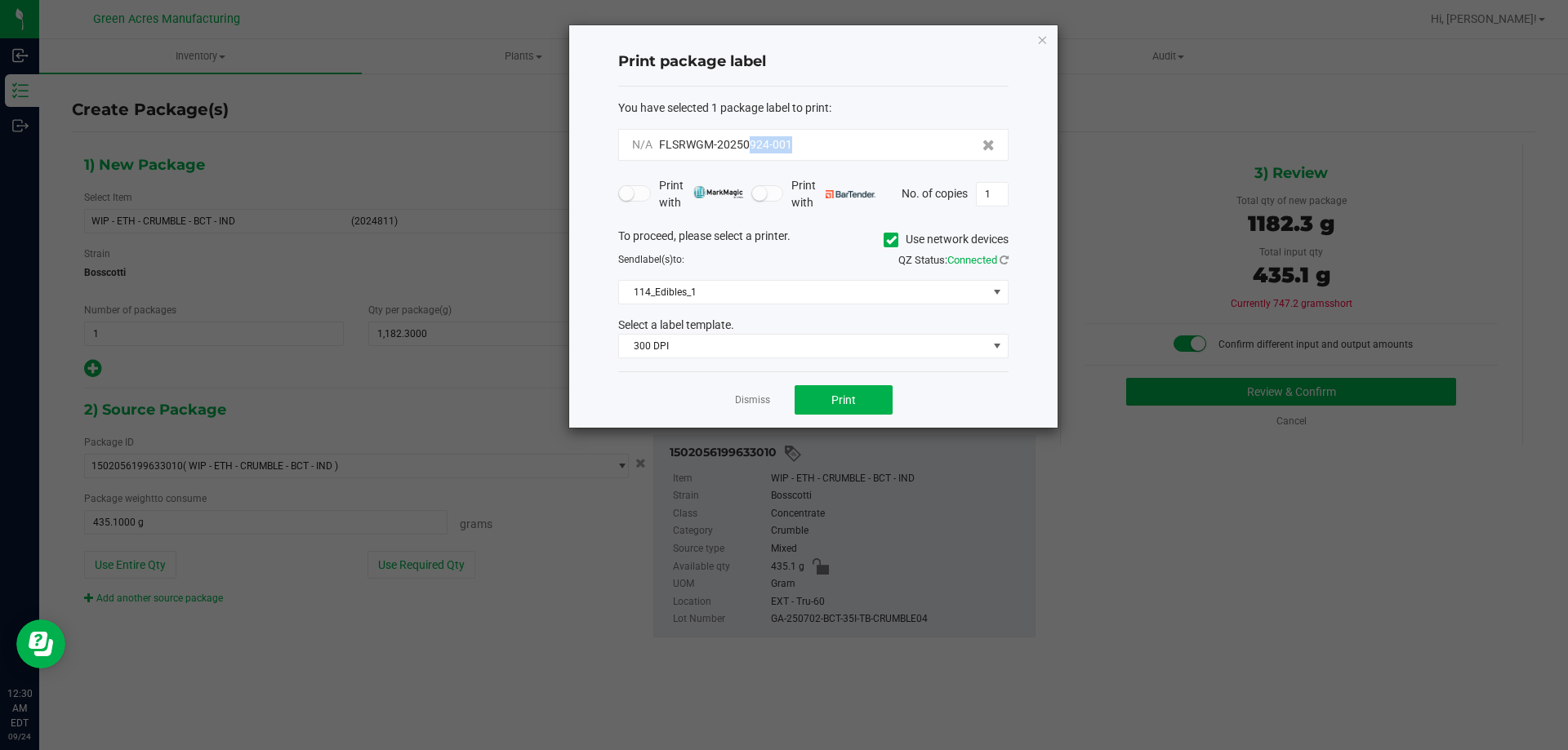
drag, startPoint x: 801, startPoint y: 136, endPoint x: 748, endPoint y: 157, distance: 57.0
click at [748, 157] on div "N/A FLSRWGM-20250924-001" at bounding box center [813, 145] width 390 height 32
copy span "924-001"
click at [781, 285] on span "114_Edibles_1" at bounding box center [803, 292] width 368 height 23
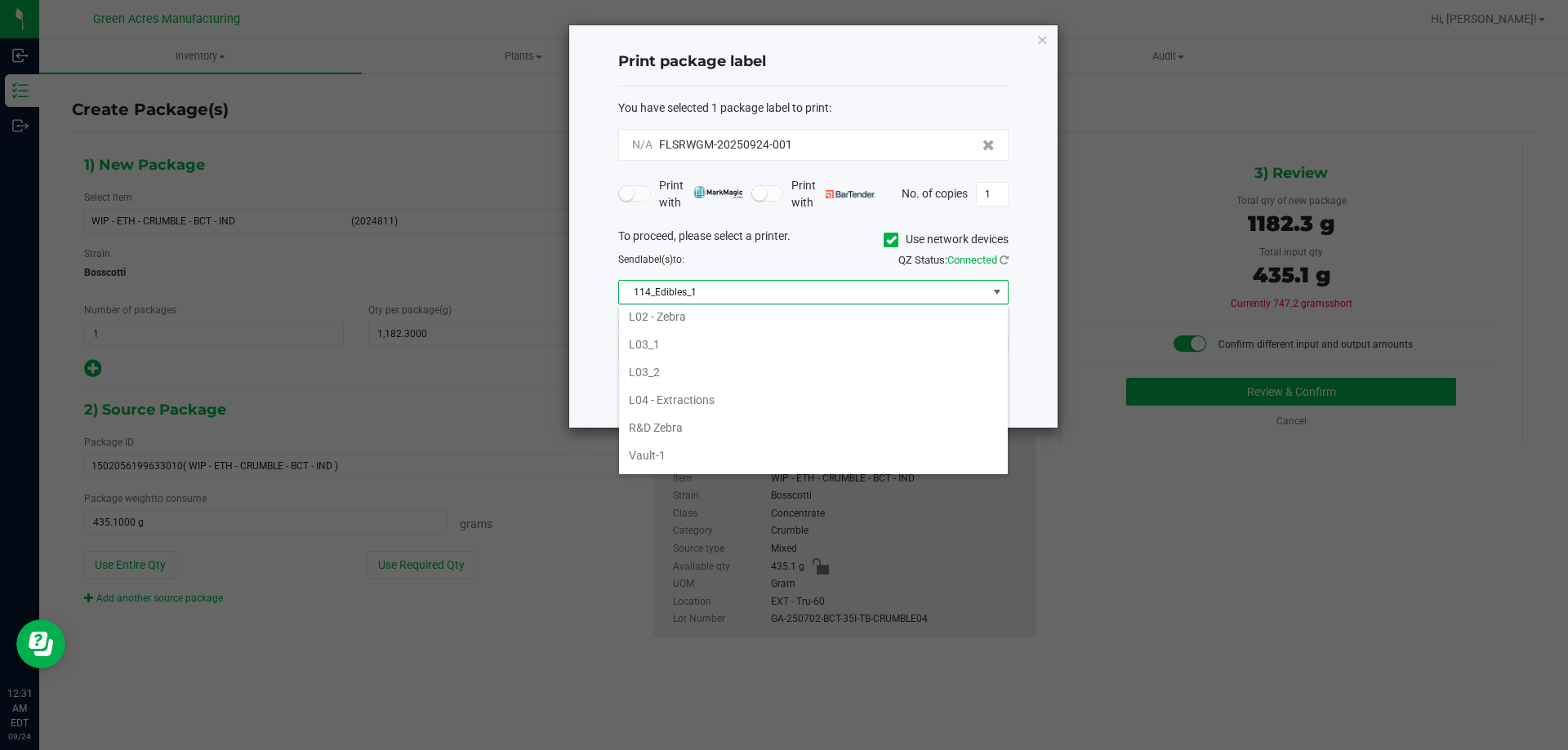
scroll to position [572, 0]
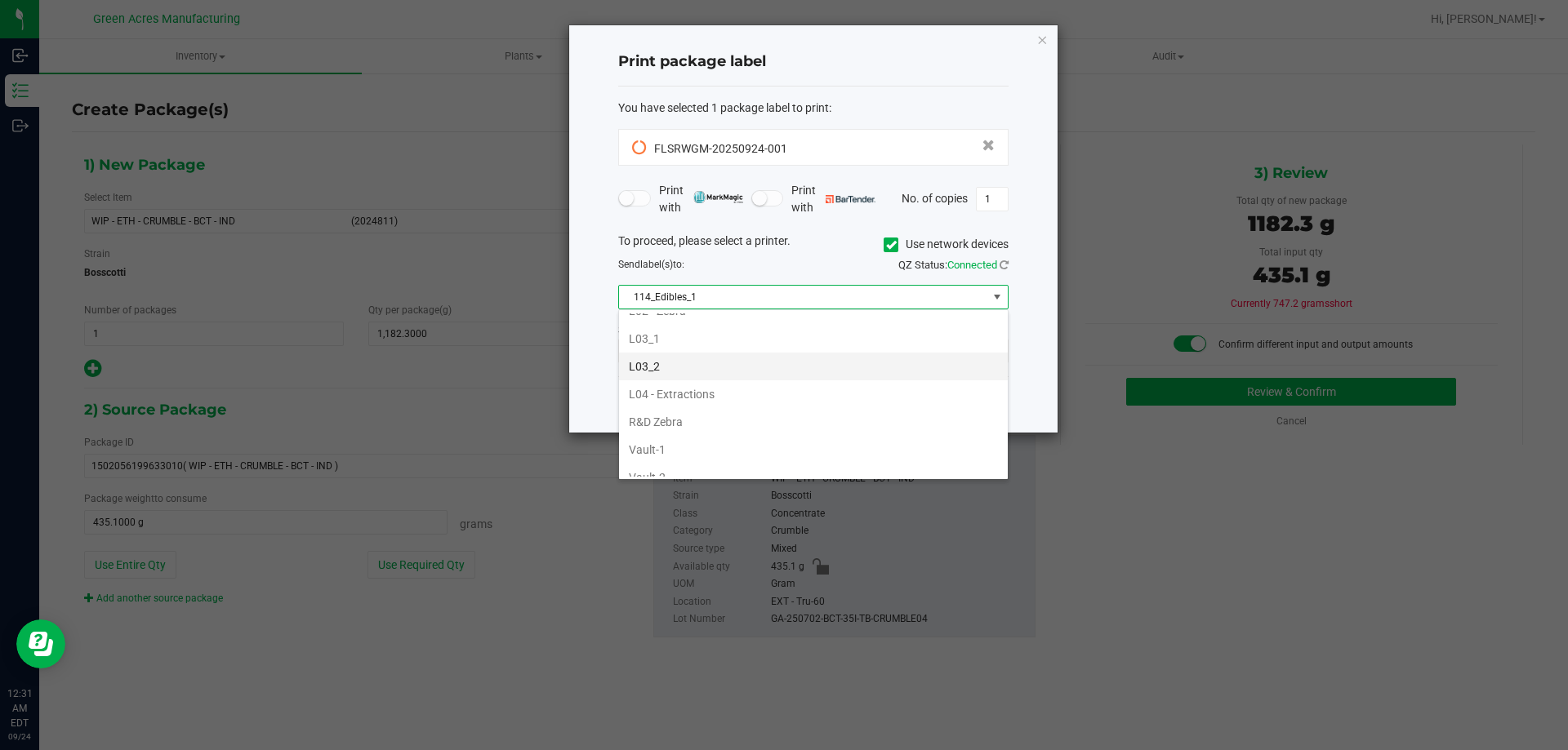
click at [736, 361] on li "L03_2" at bounding box center [813, 367] width 389 height 28
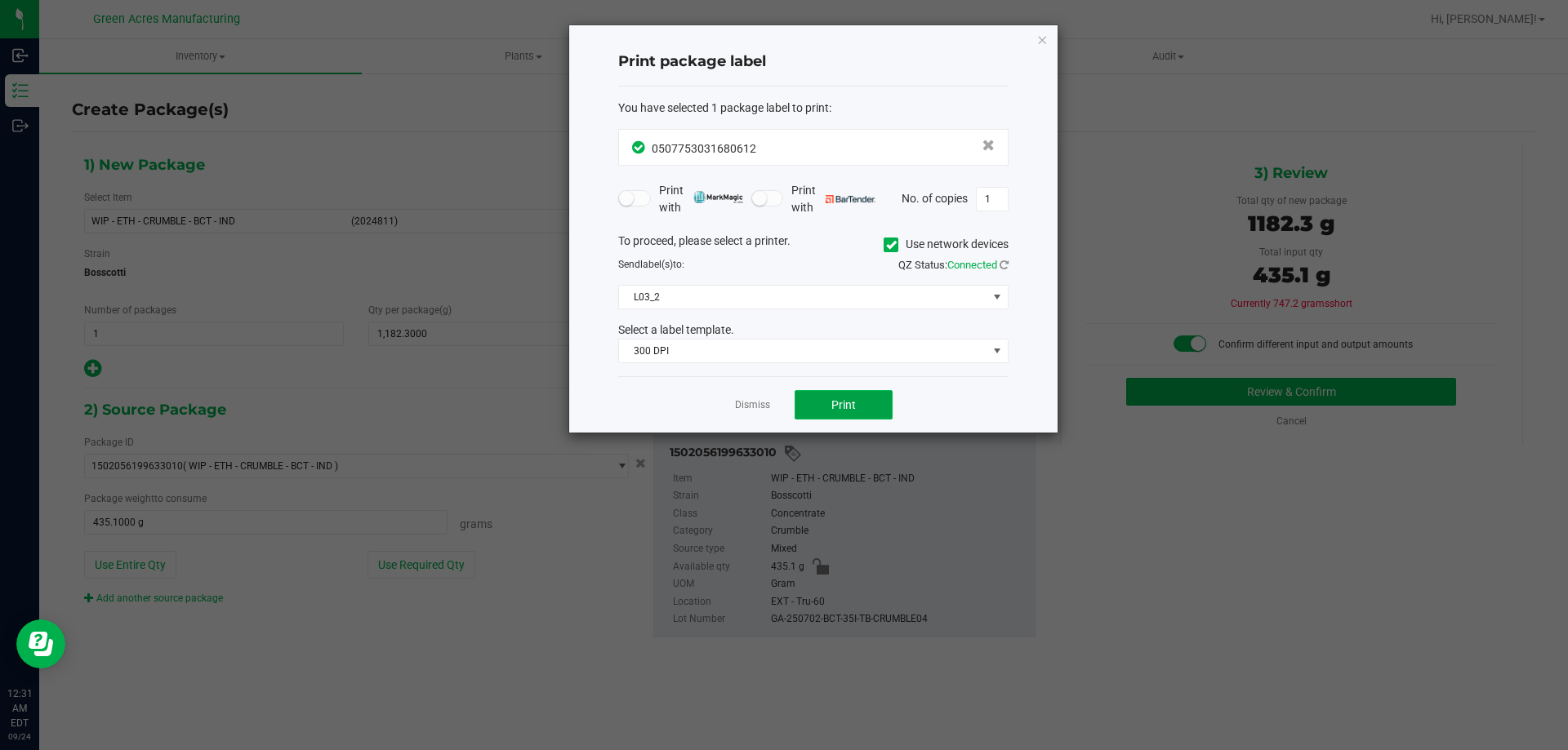
click at [833, 405] on span "Print" at bounding box center [843, 405] width 25 height 13
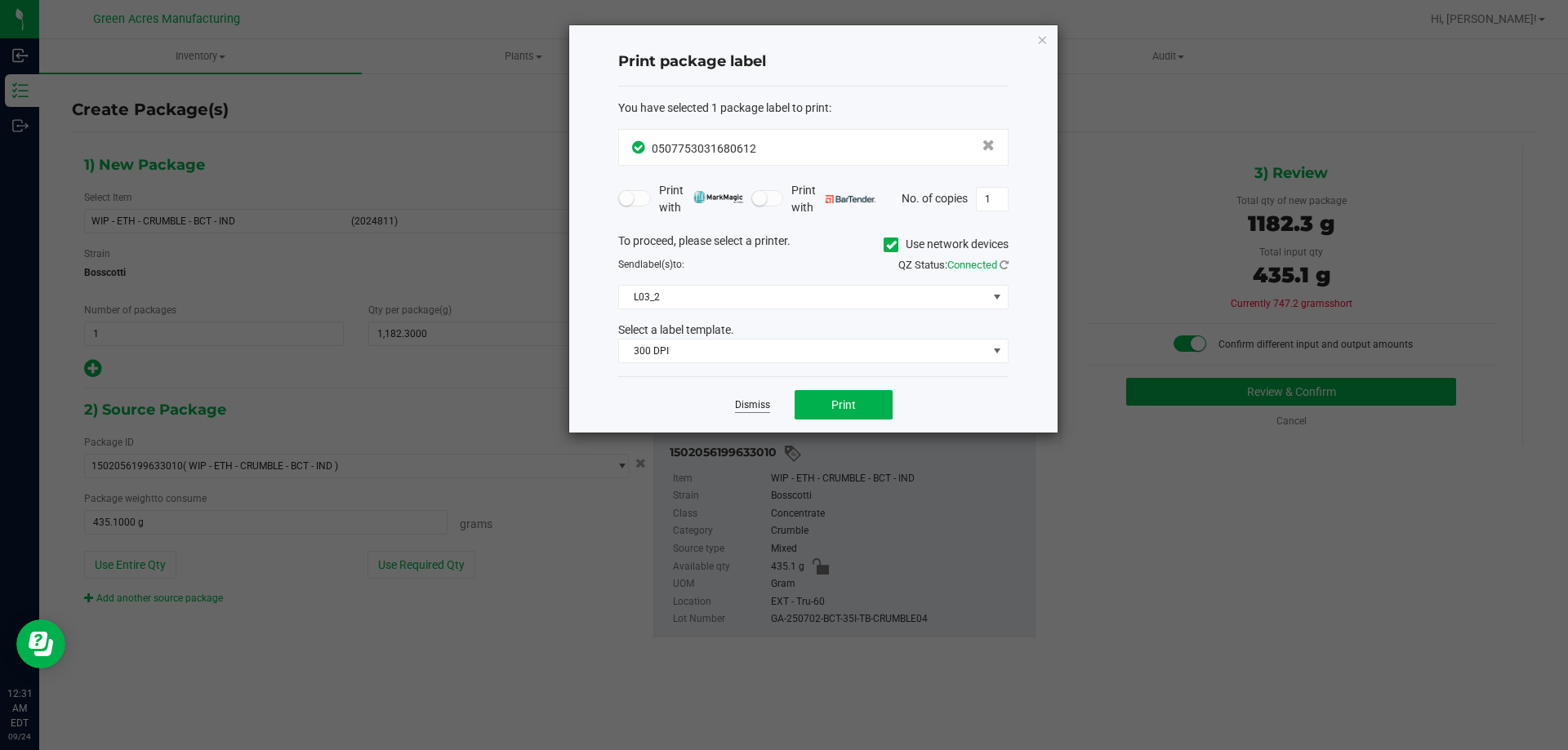
click at [756, 406] on link "Dismiss" at bounding box center [752, 406] width 35 height 14
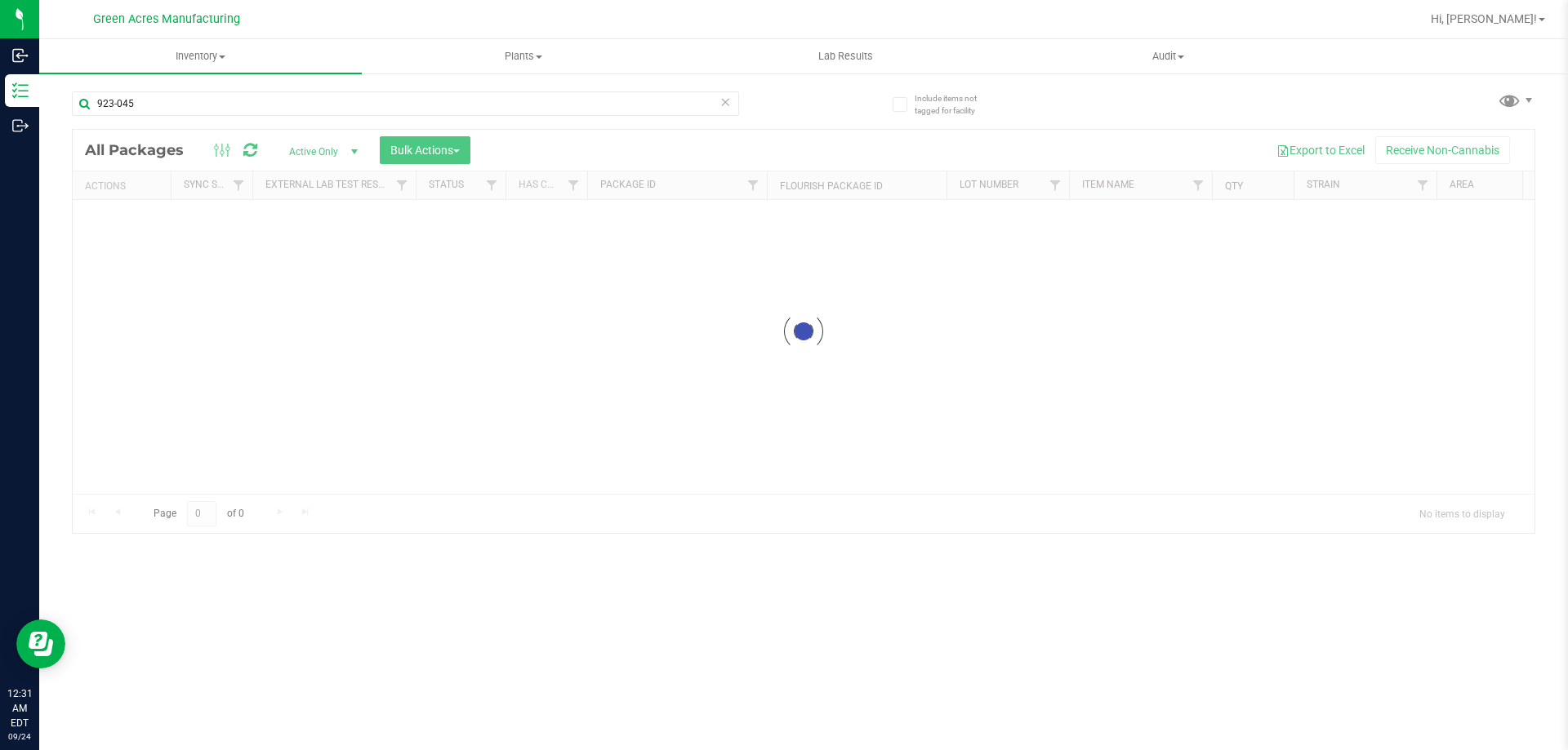
click at [730, 103] on icon at bounding box center [725, 101] width 11 height 20
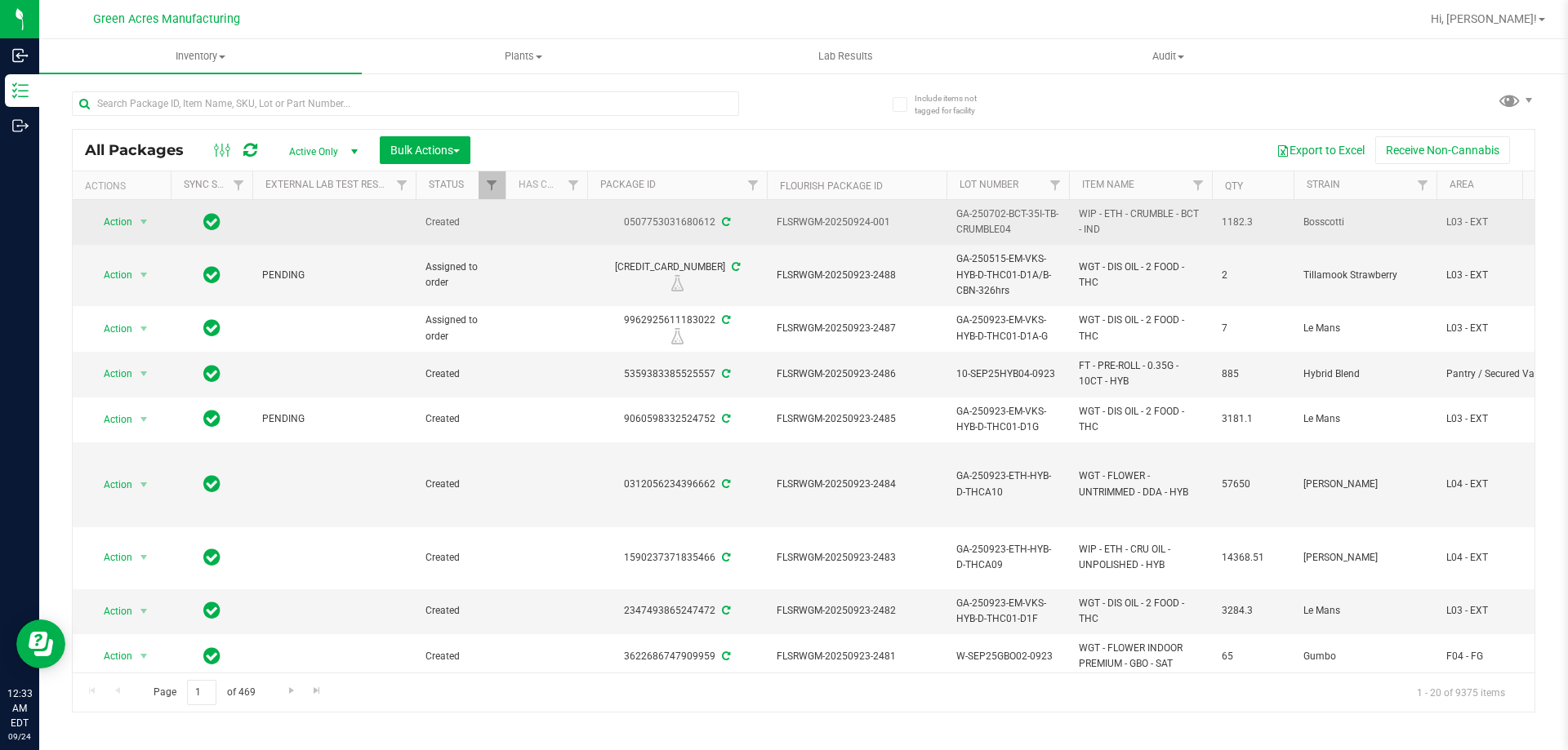
click at [996, 228] on span "GA-250702-BCT-35I-TB-CRUMBLE04" at bounding box center [1007, 221] width 103 height 31
copy tr "GA-250702-BCT-35I-TB-CRUMBLE04"
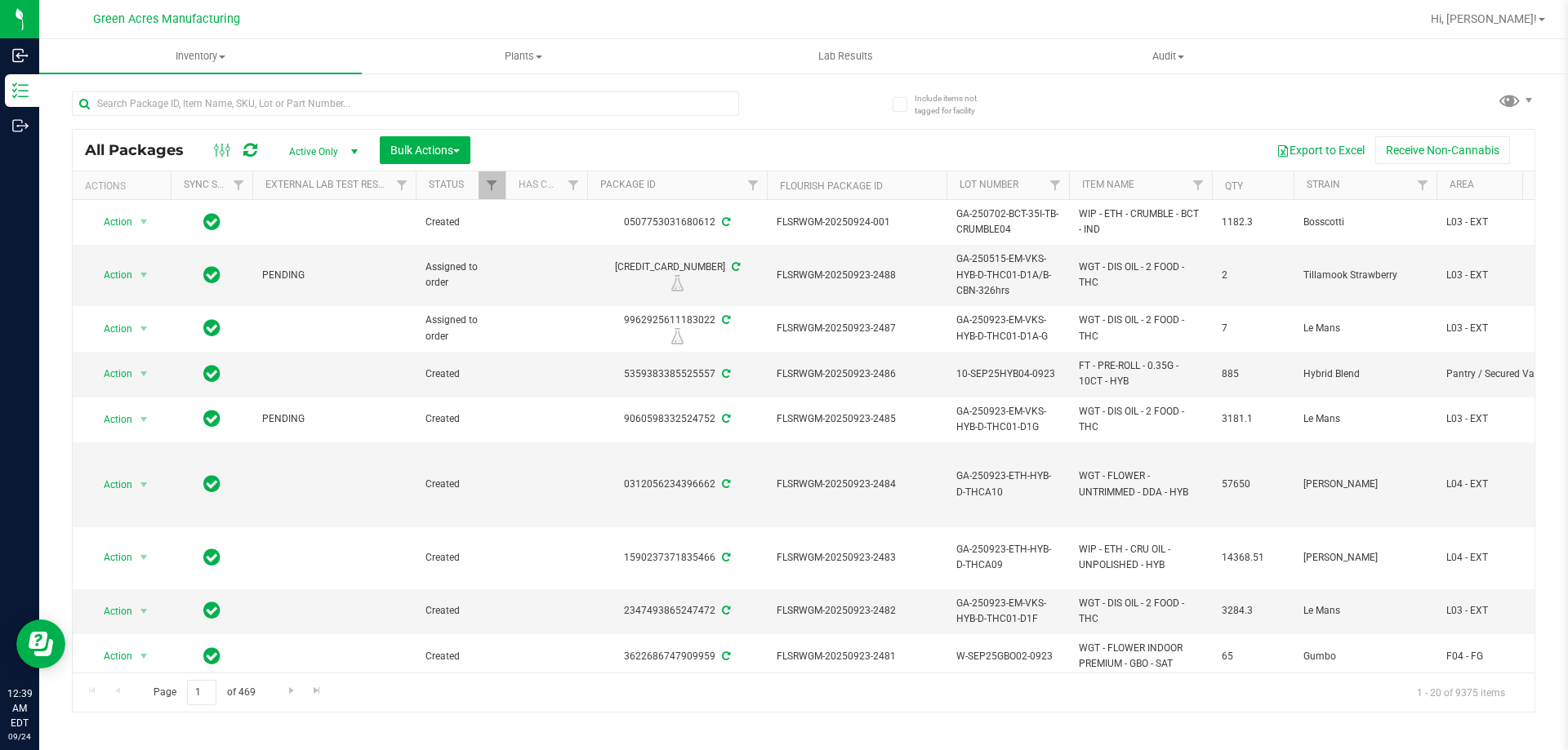
click at [1063, 21] on div at bounding box center [856, 20] width 1128 height 32
